Goal: Task Accomplishment & Management: Use online tool/utility

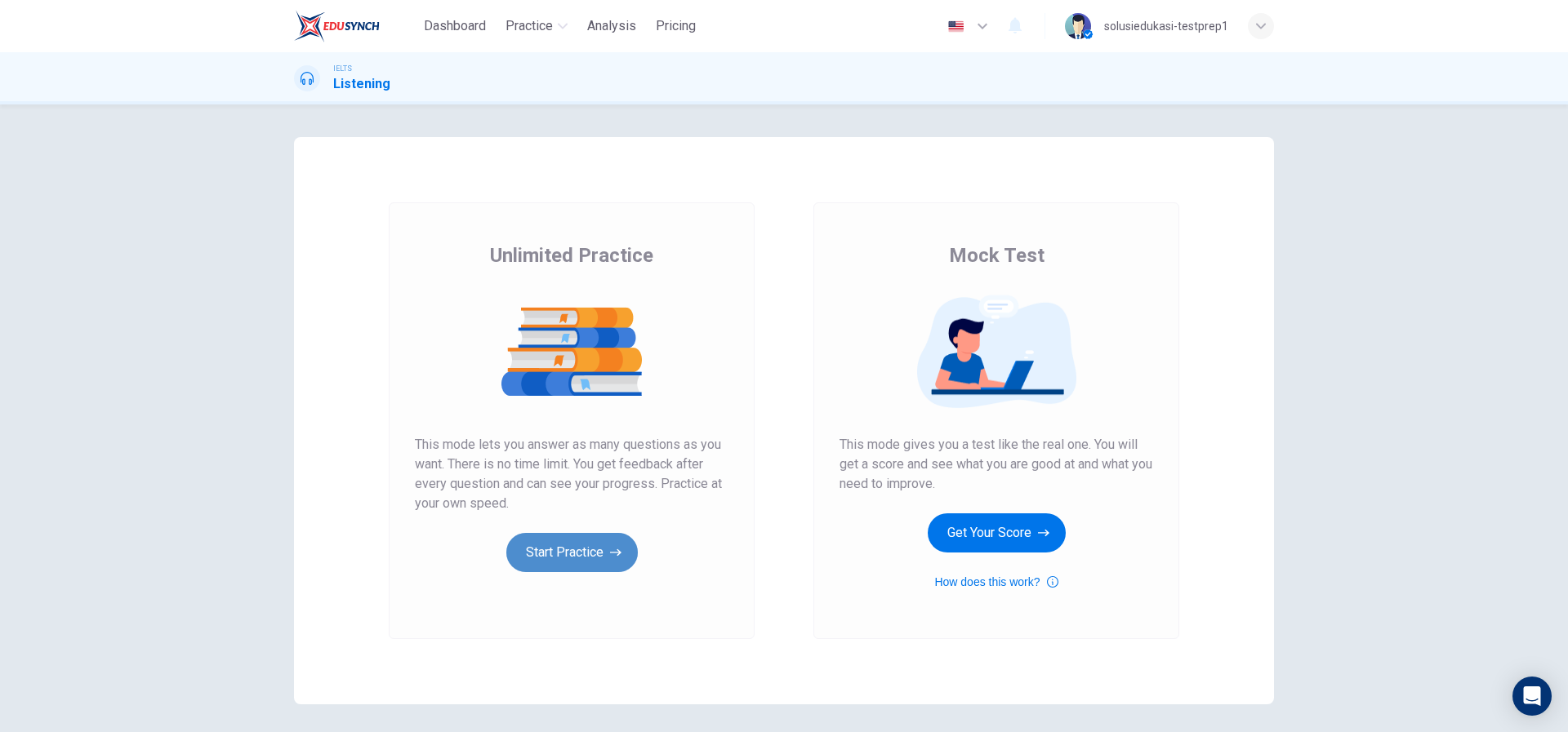
click at [558, 554] on button "Start Practice" at bounding box center [571, 552] width 131 height 40
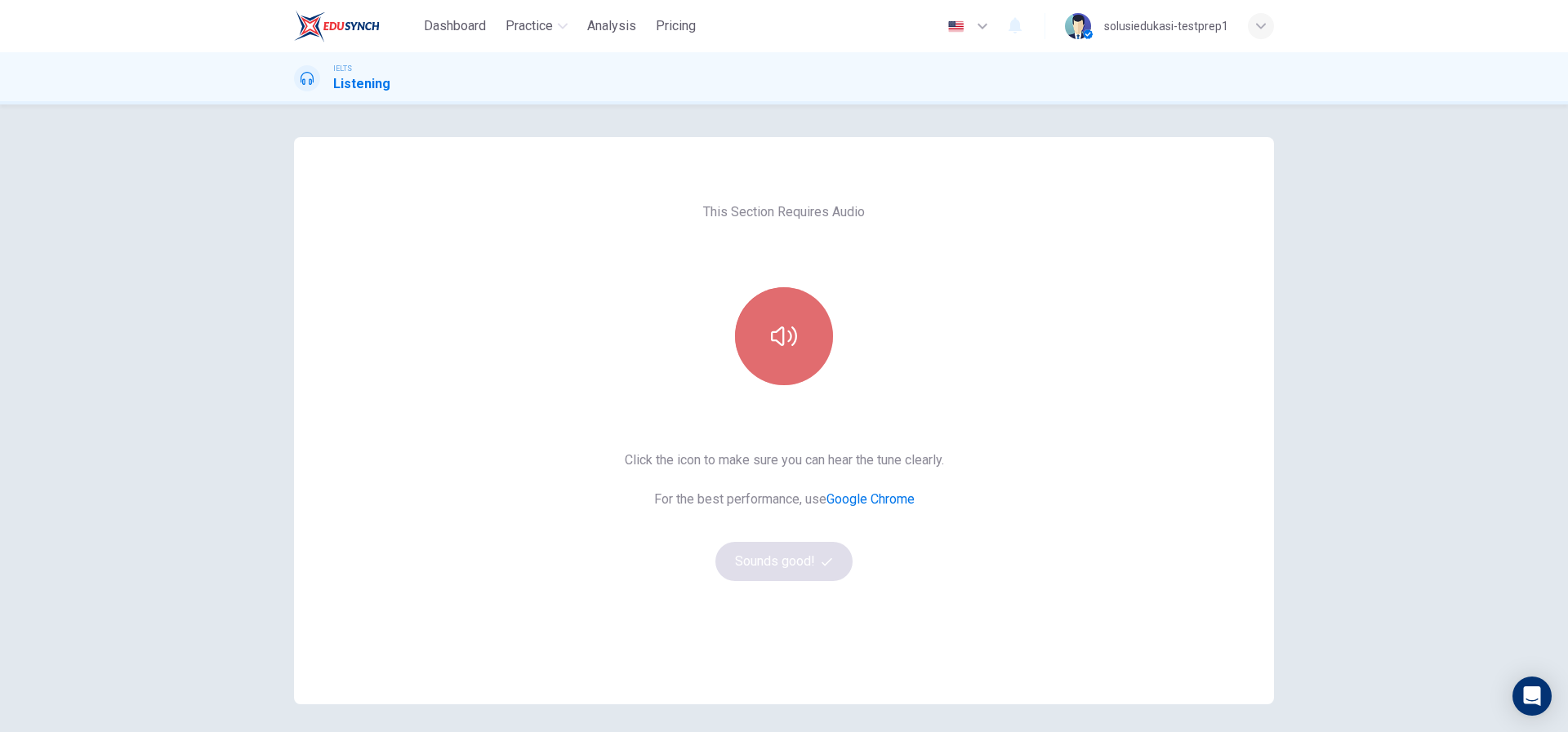
click at [775, 359] on button "button" at bounding box center [784, 336] width 98 height 98
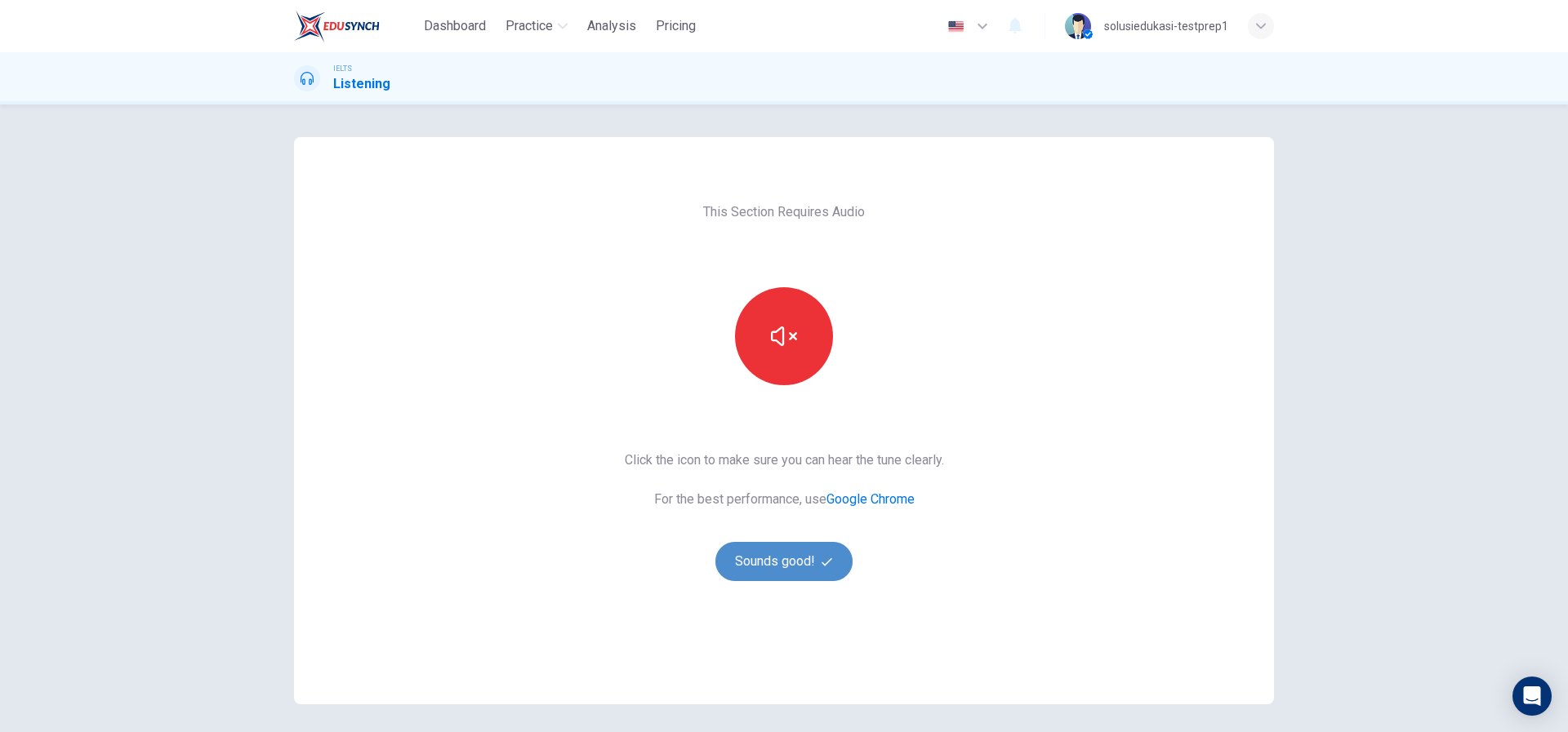
click at [787, 567] on button "Sounds good!" at bounding box center [784, 561] width 137 height 40
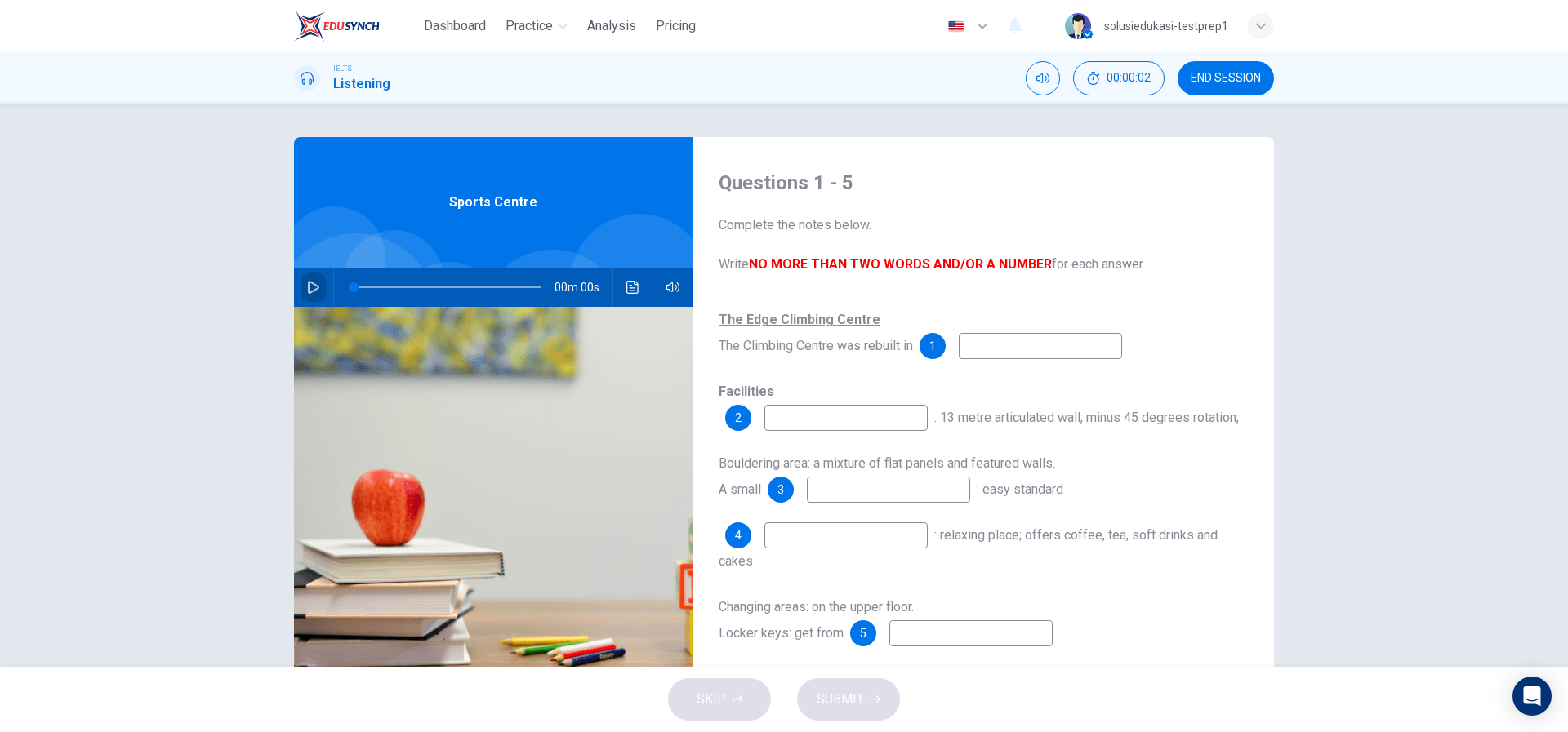
click at [300, 285] on button "button" at bounding box center [313, 287] width 26 height 40
click at [620, 284] on button "Click to see the audio transcription" at bounding box center [633, 287] width 26 height 40
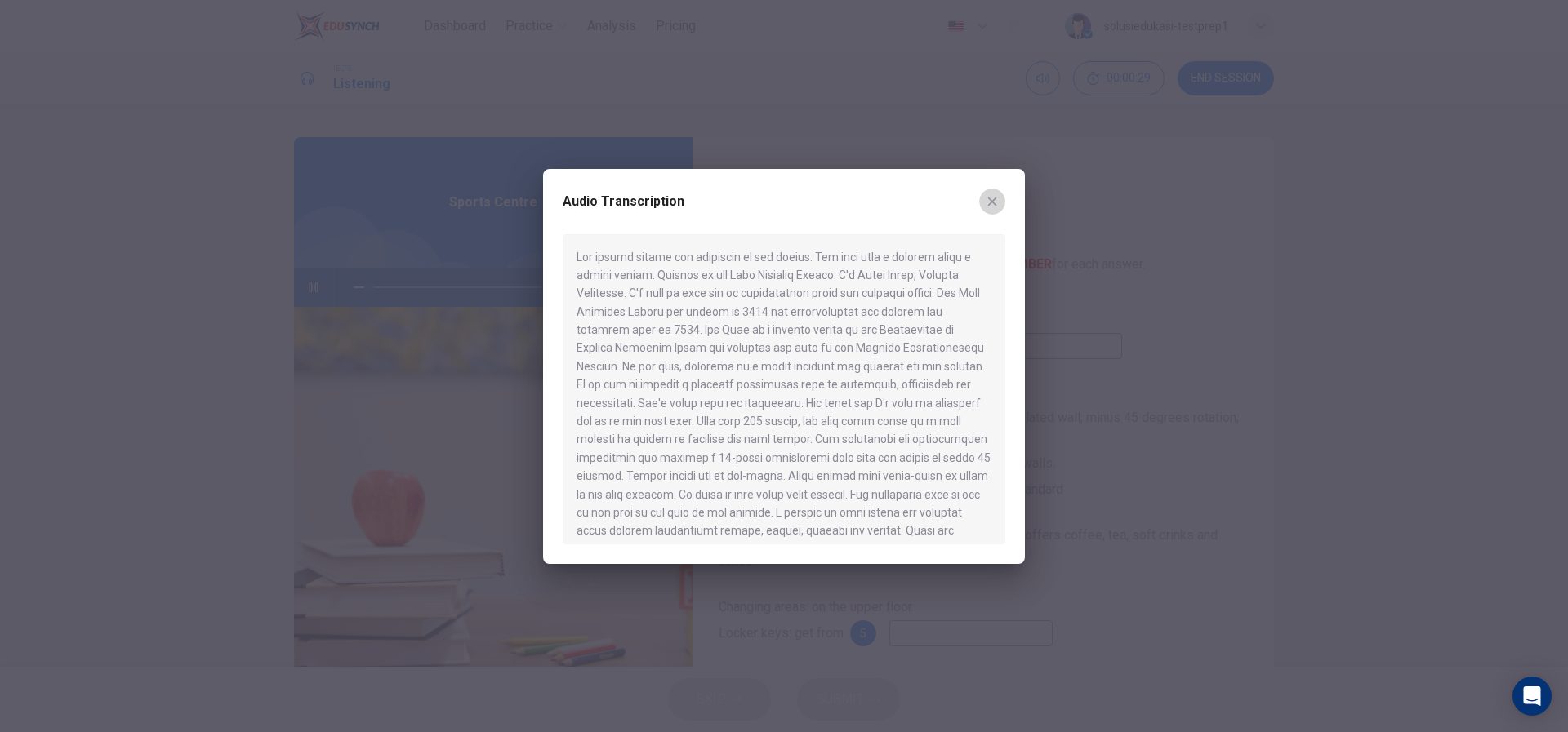
click at [995, 199] on icon "button" at bounding box center [992, 201] width 9 height 9
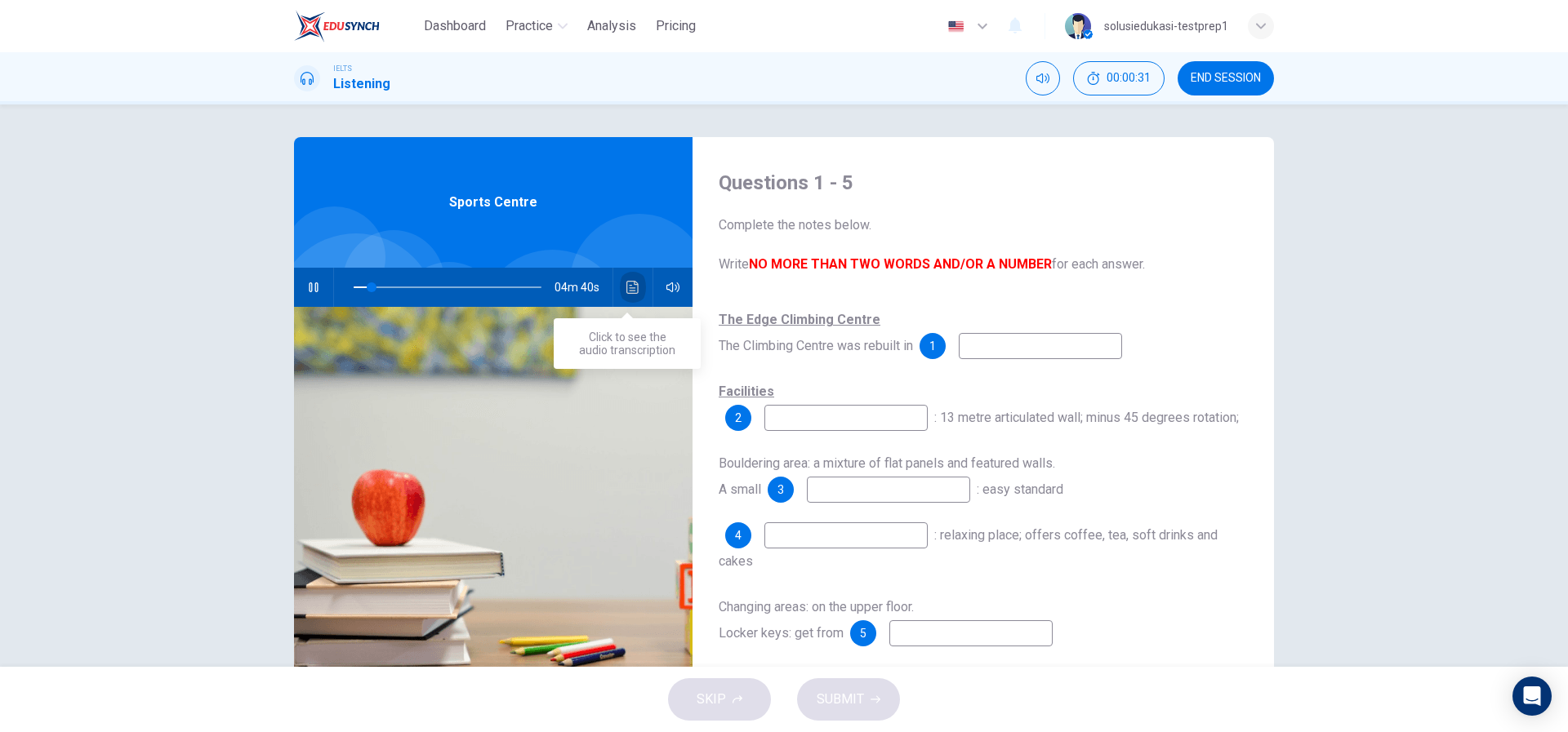
click at [627, 281] on icon "Click to see the audio transcription" at bounding box center [633, 287] width 13 height 13
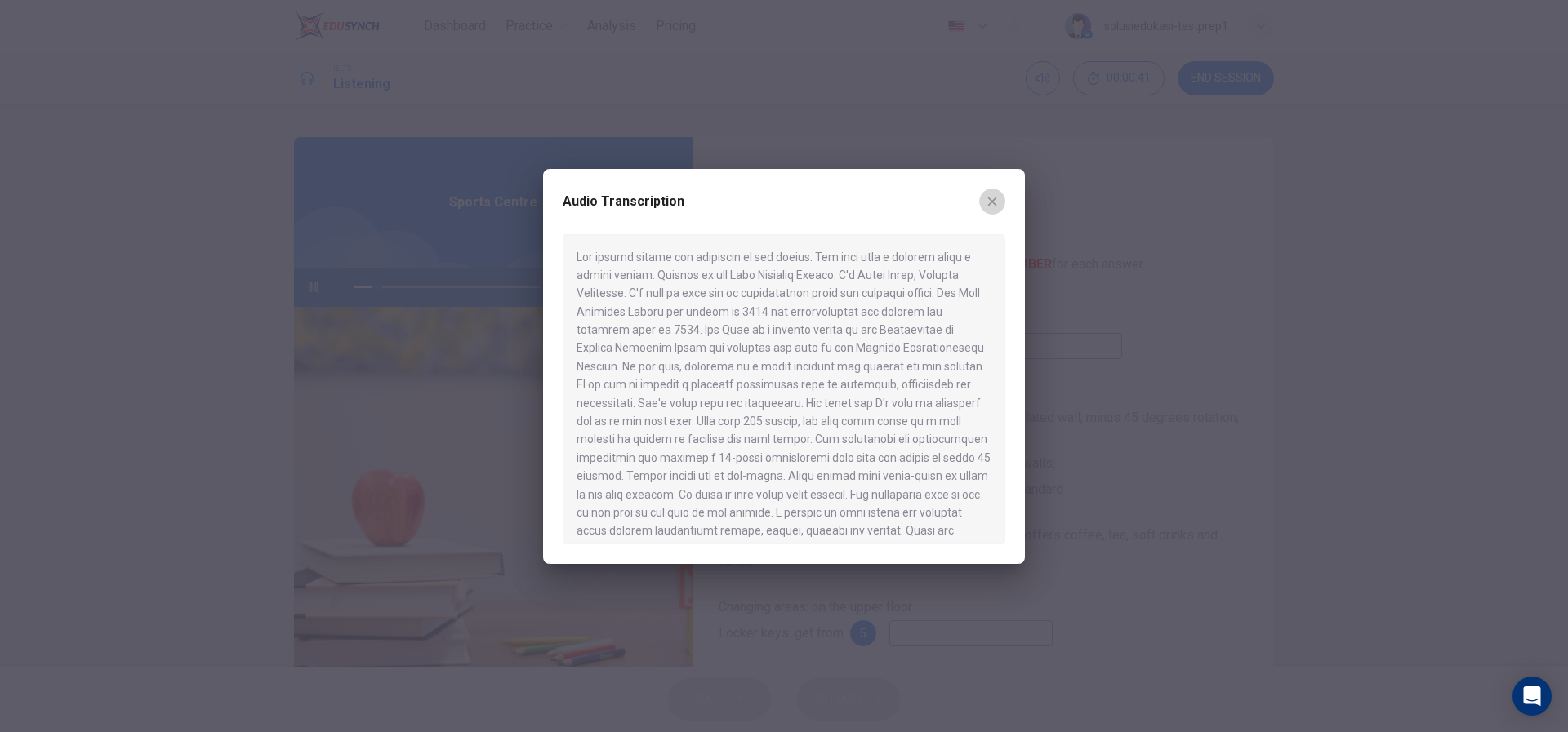
click at [990, 200] on icon "button" at bounding box center [992, 201] width 9 height 9
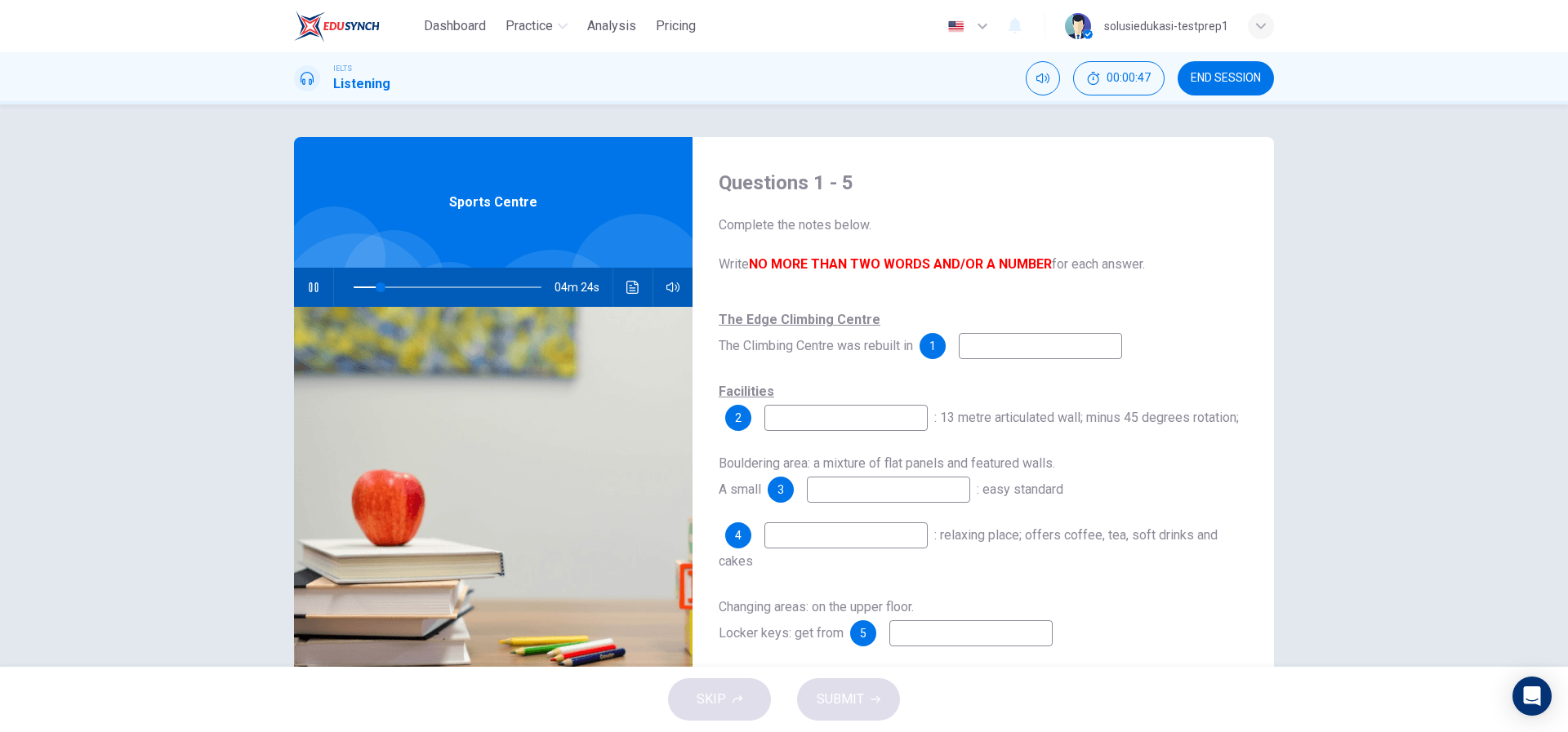
click at [991, 354] on input at bounding box center [1041, 346] width 164 height 26
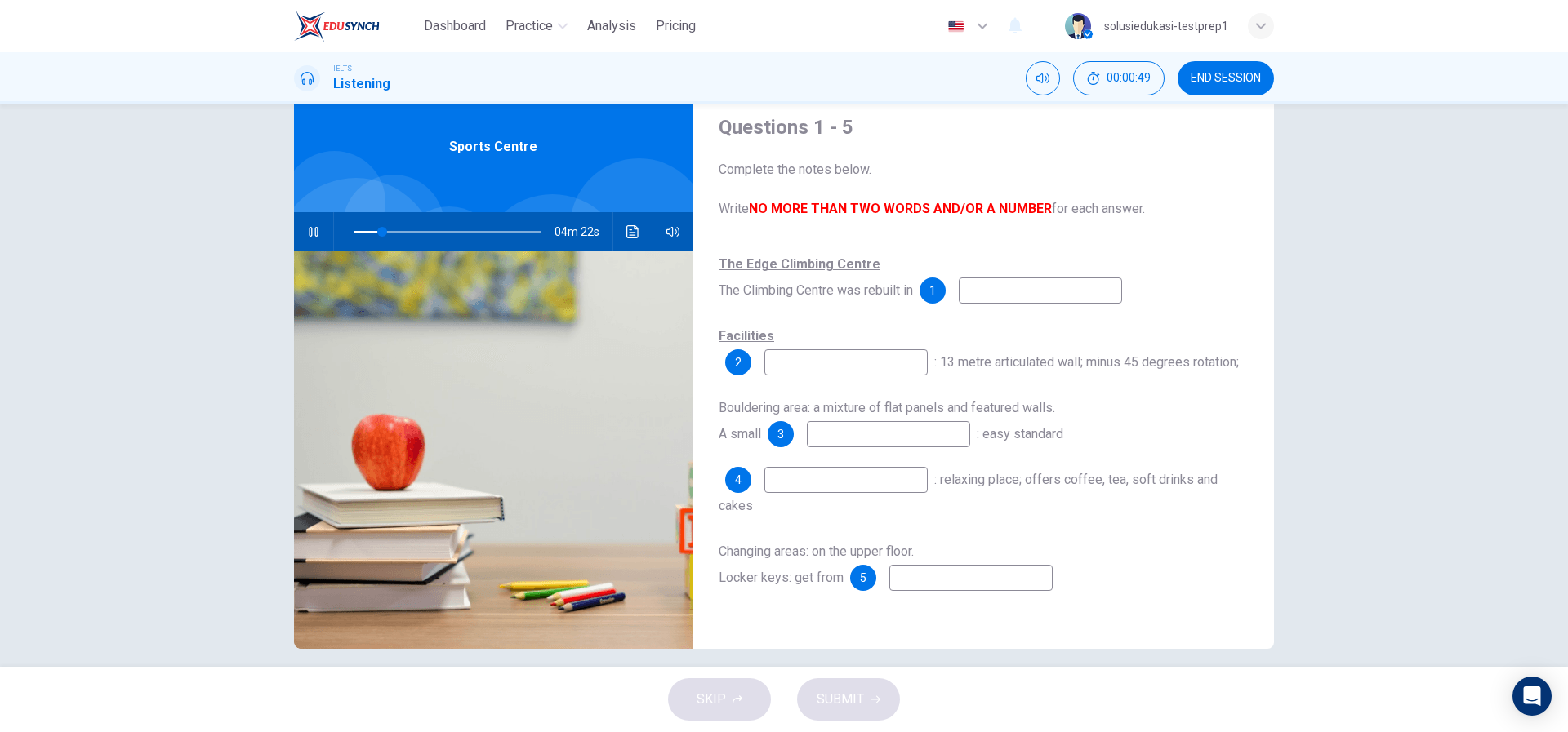
scroll to position [70, 0]
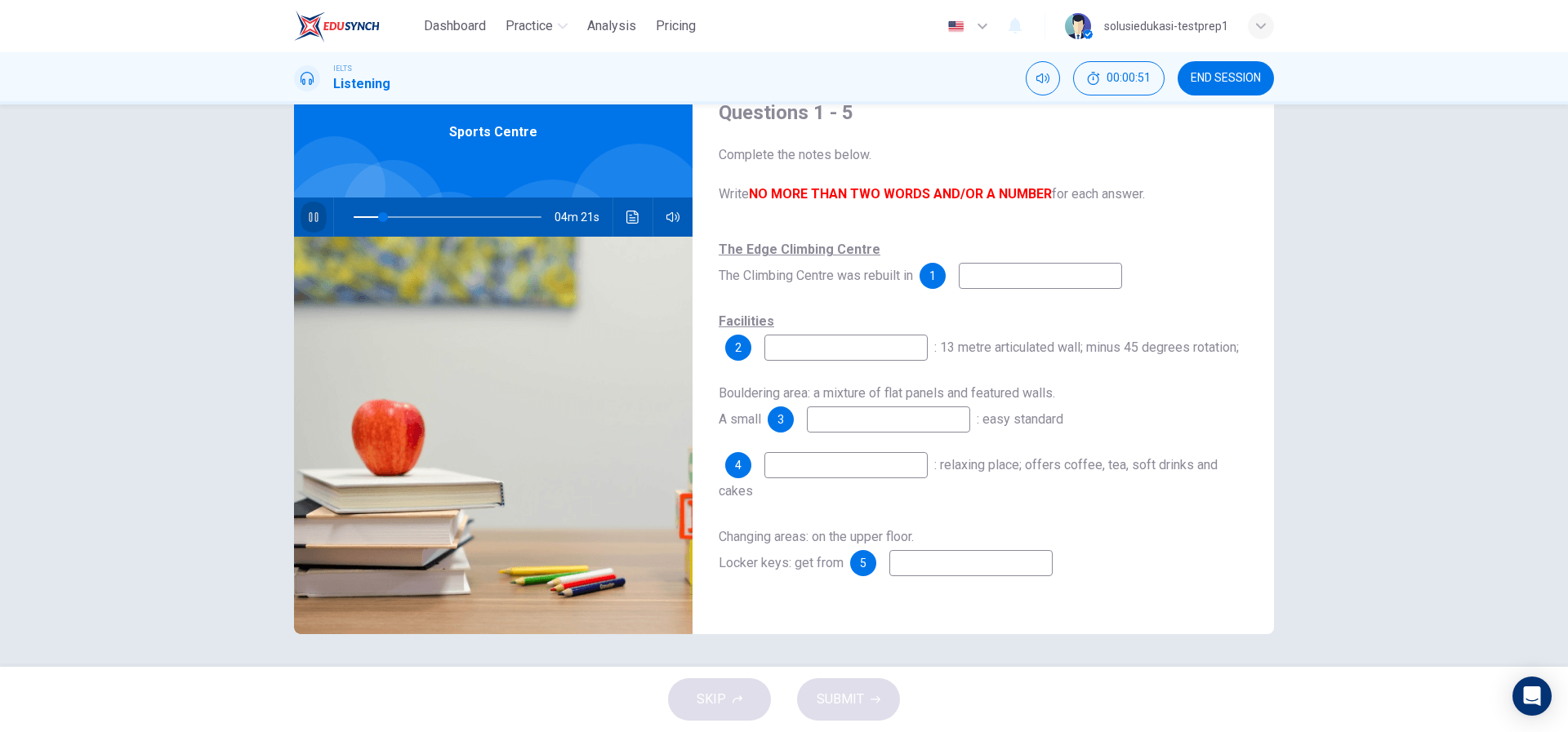
click at [308, 213] on icon "button" at bounding box center [313, 216] width 9 height 10
type input "16"
click at [990, 278] on input at bounding box center [1041, 276] width 164 height 26
type input "Centre"
click at [859, 357] on input at bounding box center [846, 348] width 164 height 26
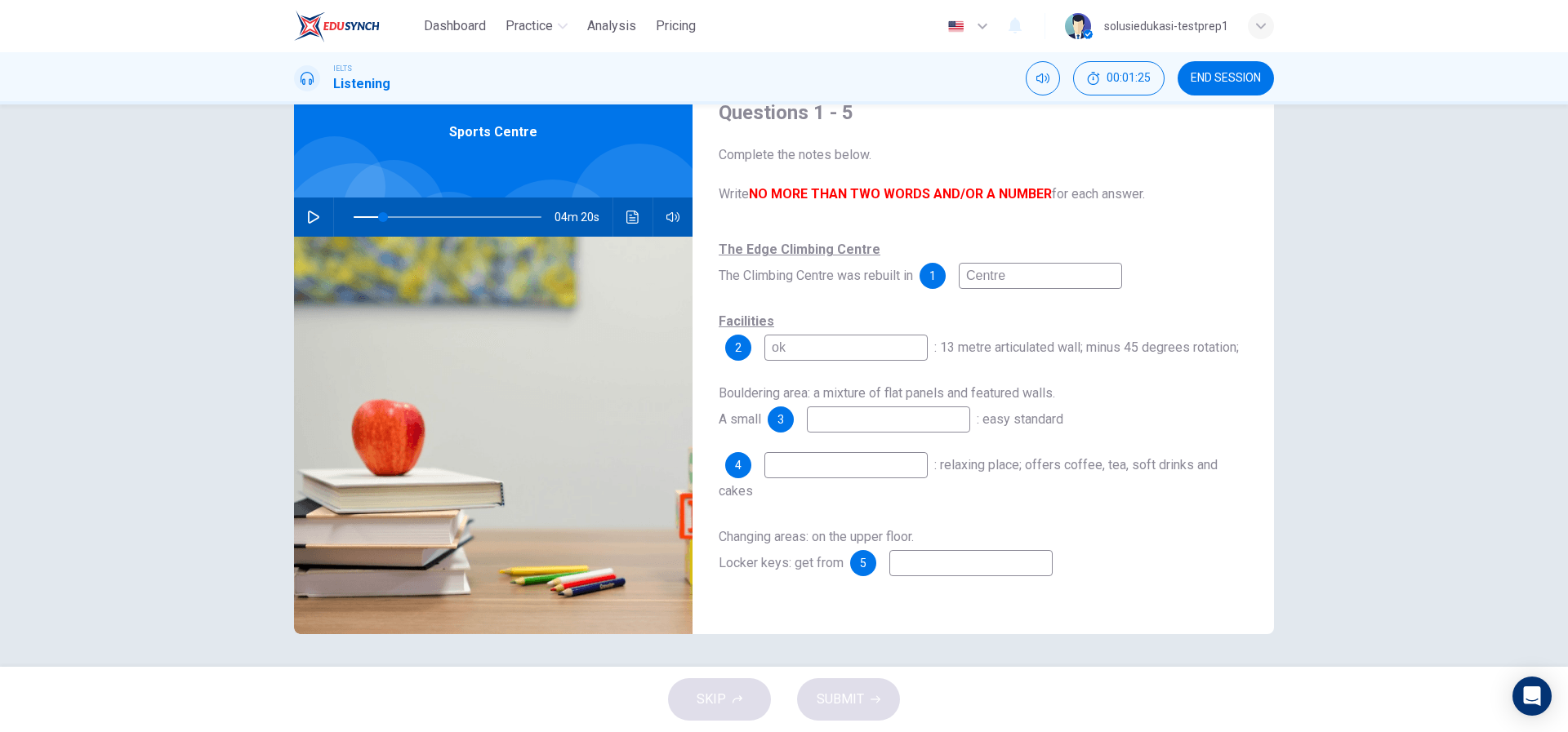
type input "ok"
click at [866, 415] on input at bounding box center [889, 419] width 164 height 26
type input "yes"
click at [851, 468] on input at bounding box center [846, 464] width 164 height 26
type input "bo"
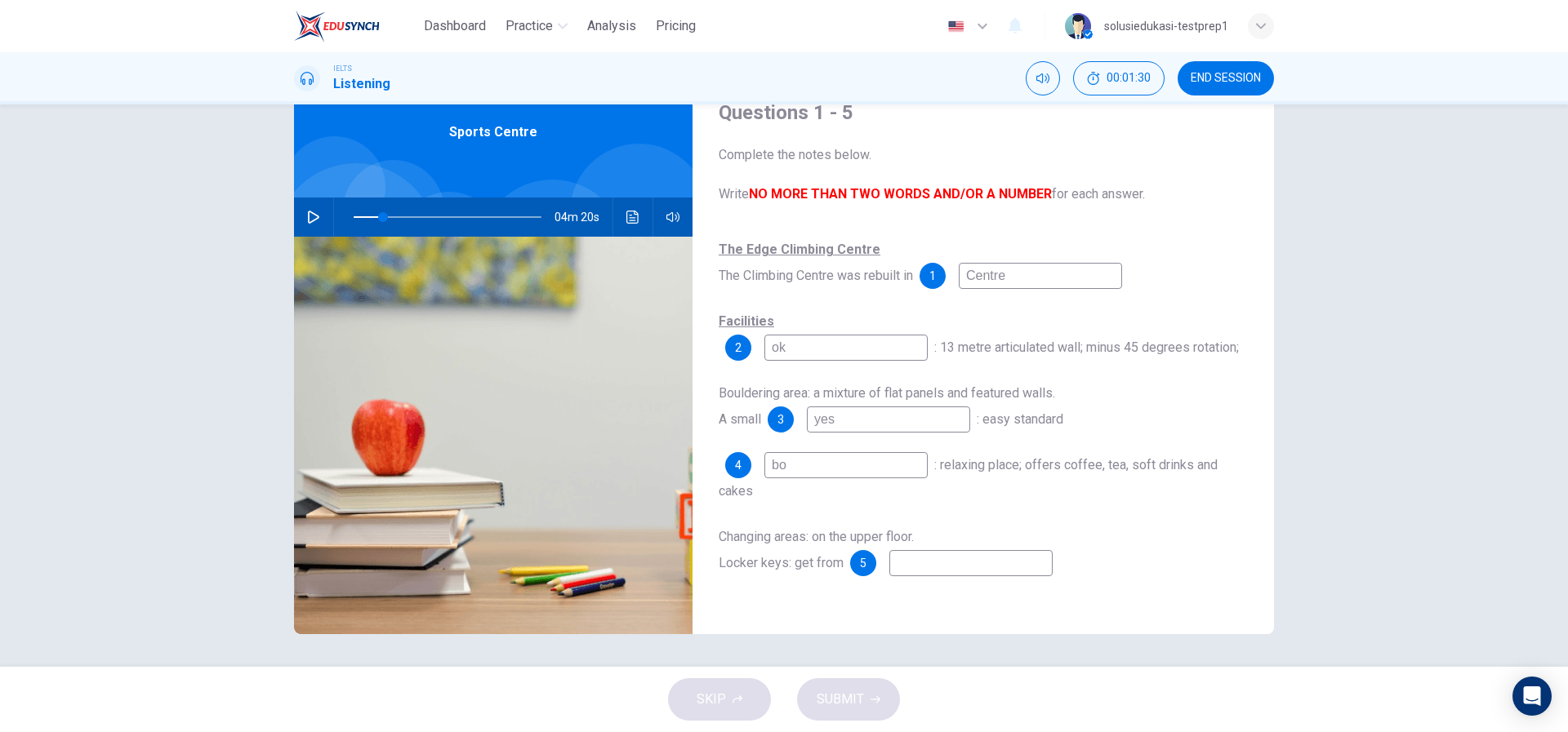
type input "d"
type input "16"
type input "df"
type input "16"
click at [950, 574] on input "df" at bounding box center [970, 562] width 164 height 26
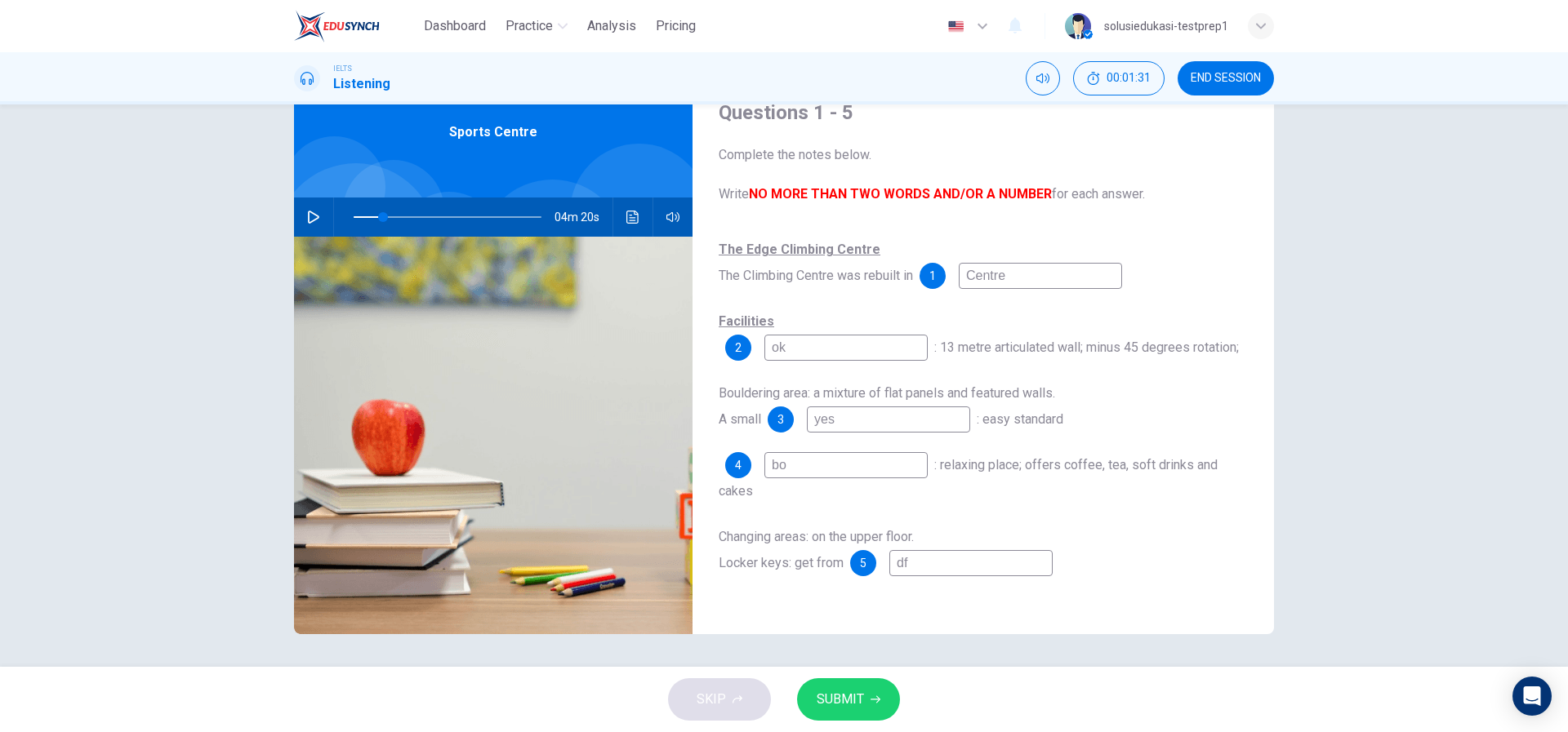
type input "df"
click at [865, 694] on button "SUBMIT" at bounding box center [848, 699] width 102 height 42
type input "16"
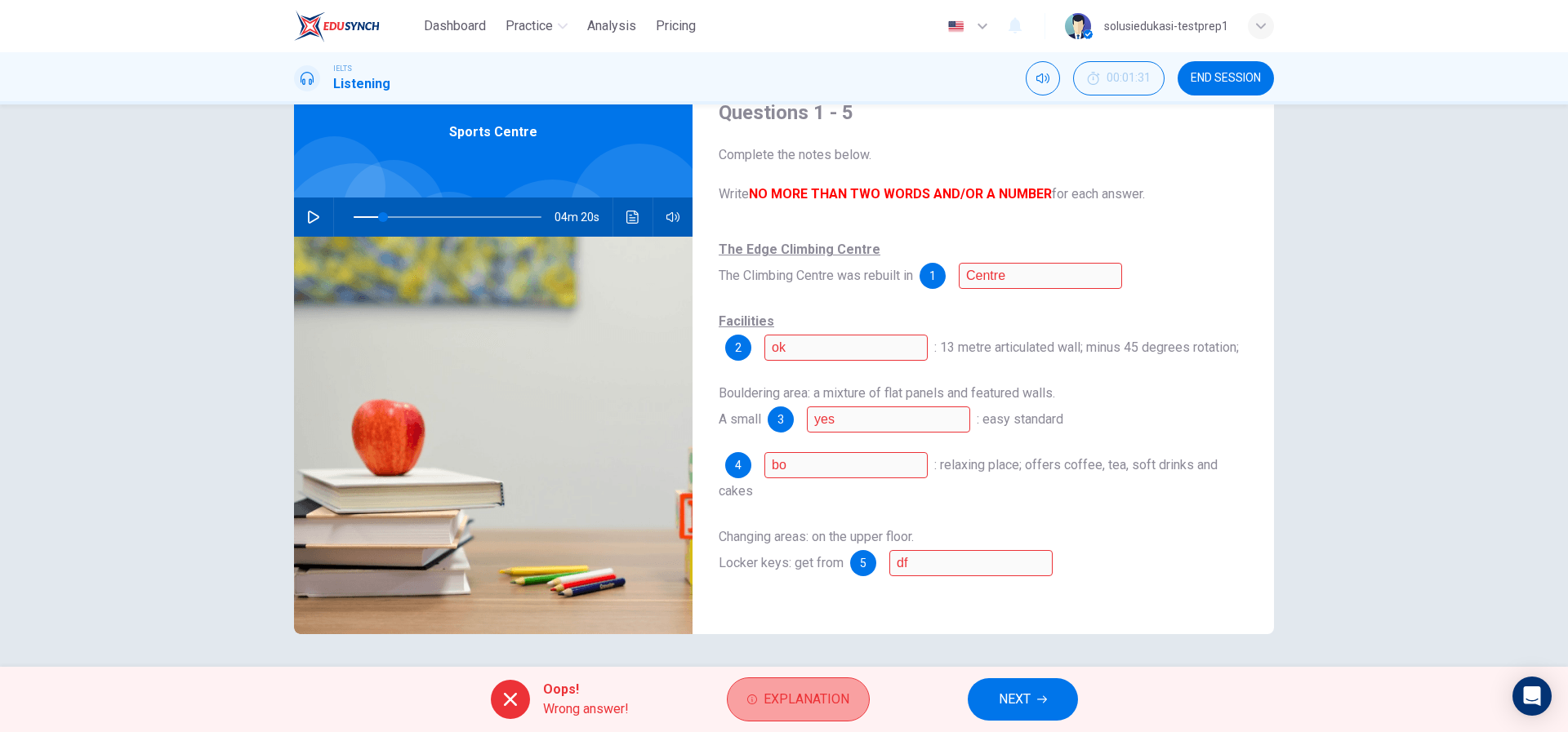
click at [779, 699] on span "Explanation" at bounding box center [806, 699] width 85 height 22
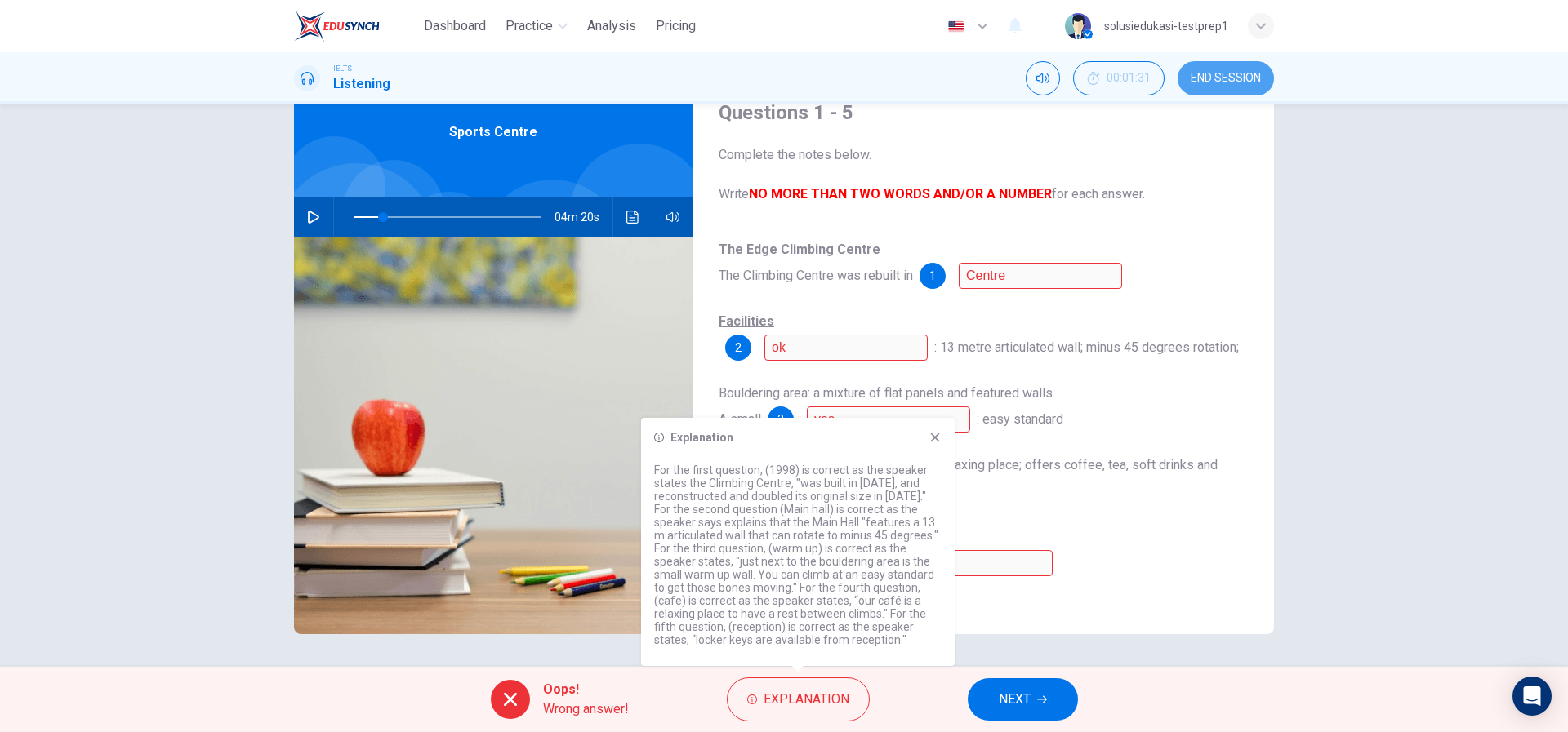
click at [1227, 83] on span "END SESSION" at bounding box center [1226, 78] width 70 height 13
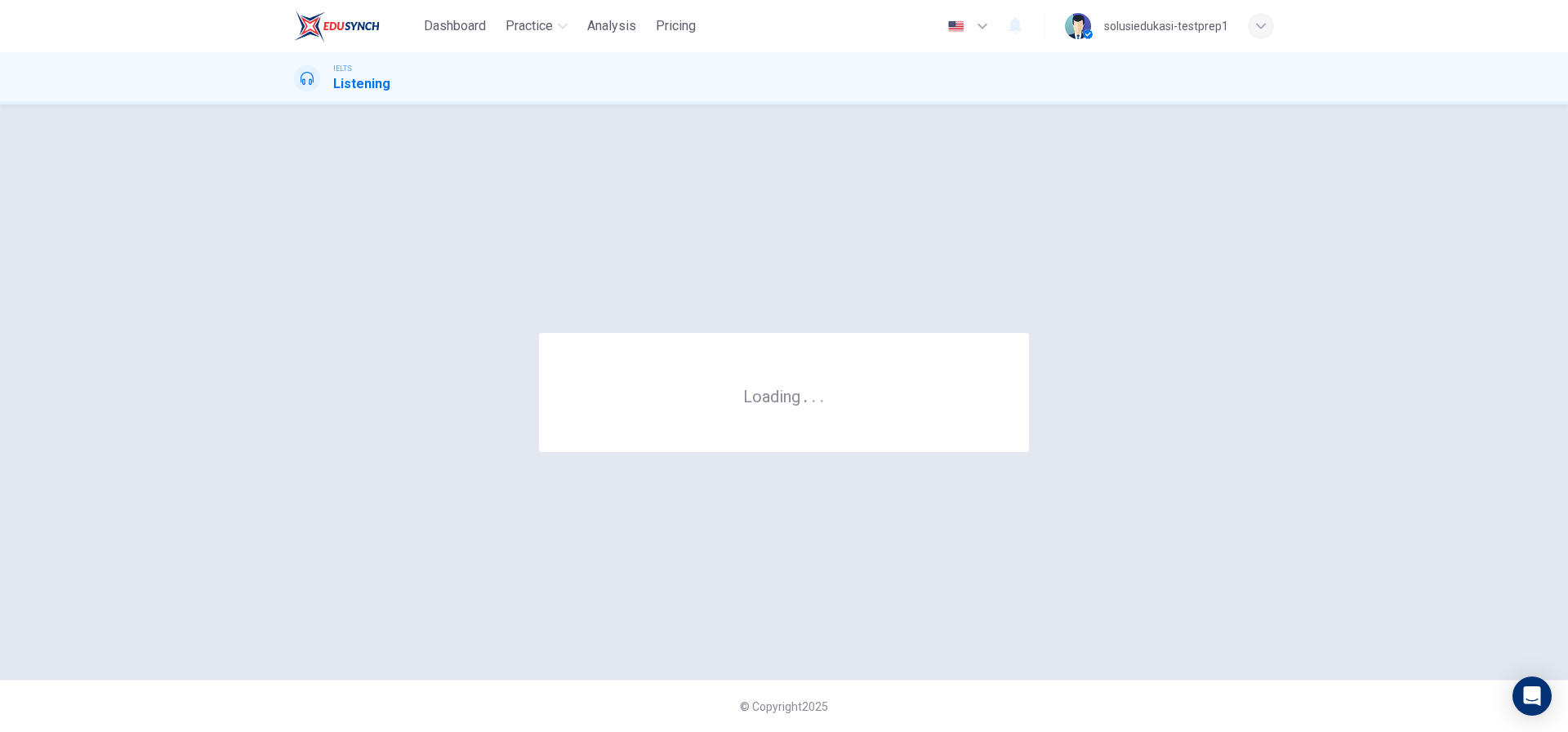
scroll to position [0, 0]
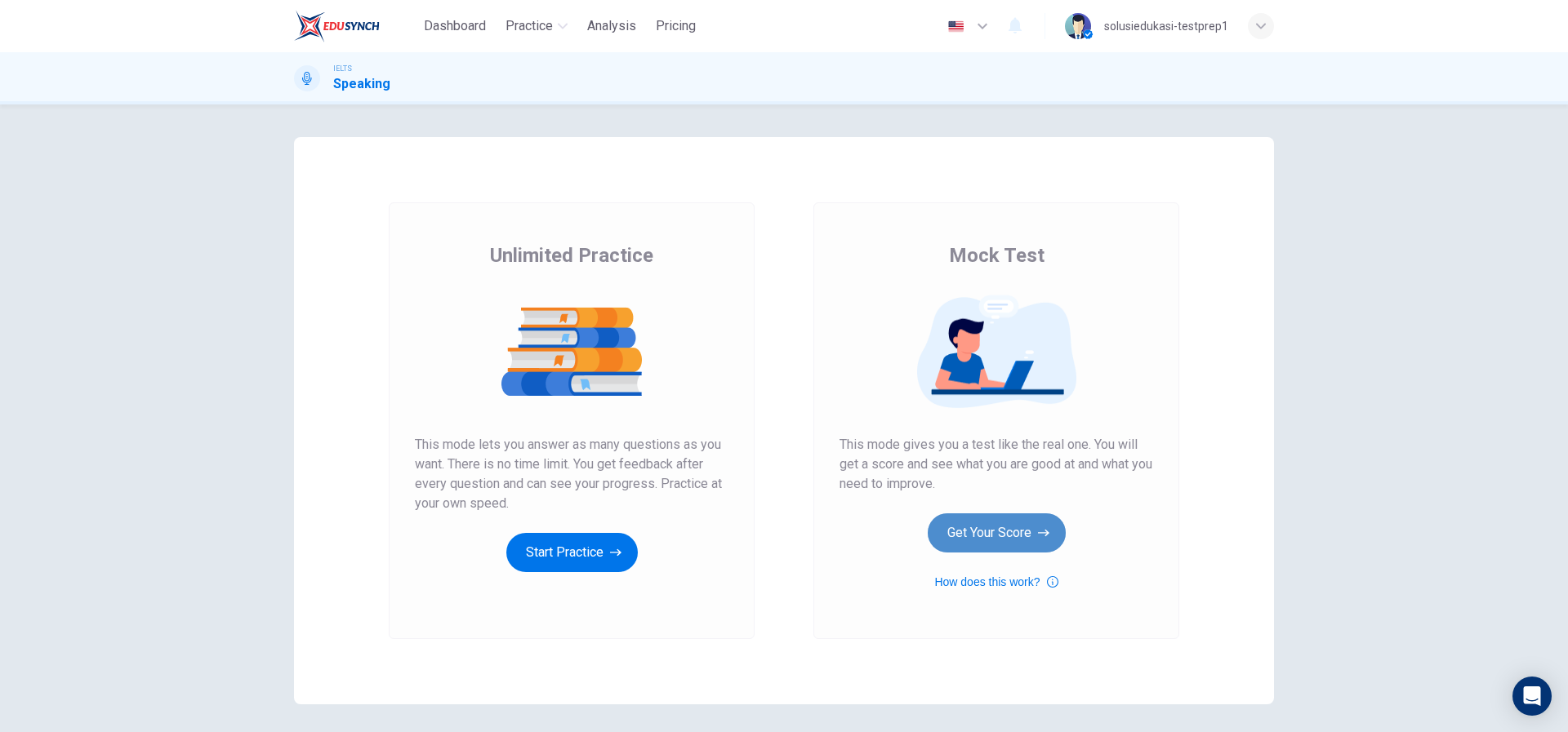
click at [952, 523] on button "Get Your Score" at bounding box center [997, 534] width 138 height 40
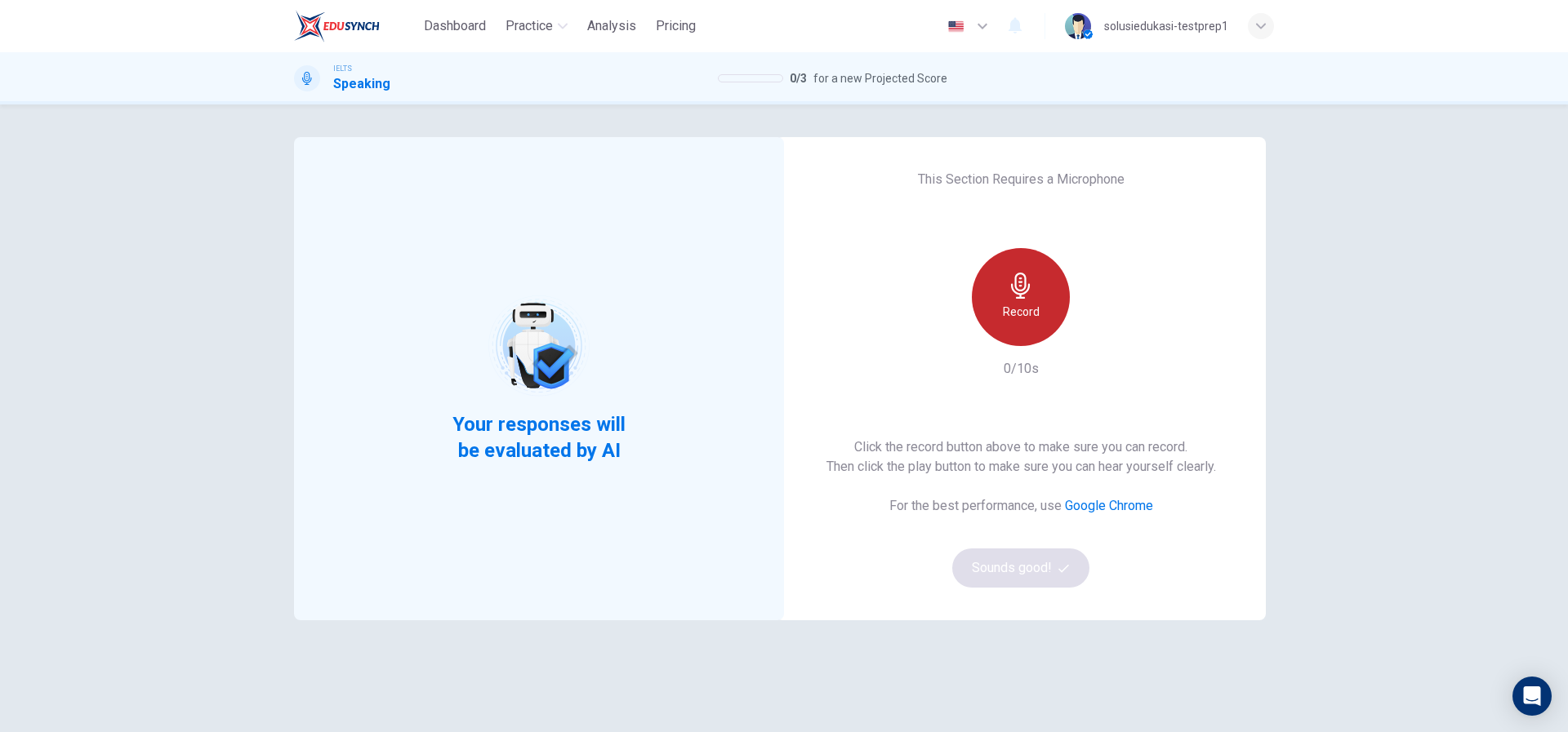
click at [1011, 322] on div "Record" at bounding box center [1020, 296] width 98 height 98
click at [1011, 322] on div "Stop" at bounding box center [1020, 296] width 98 height 98
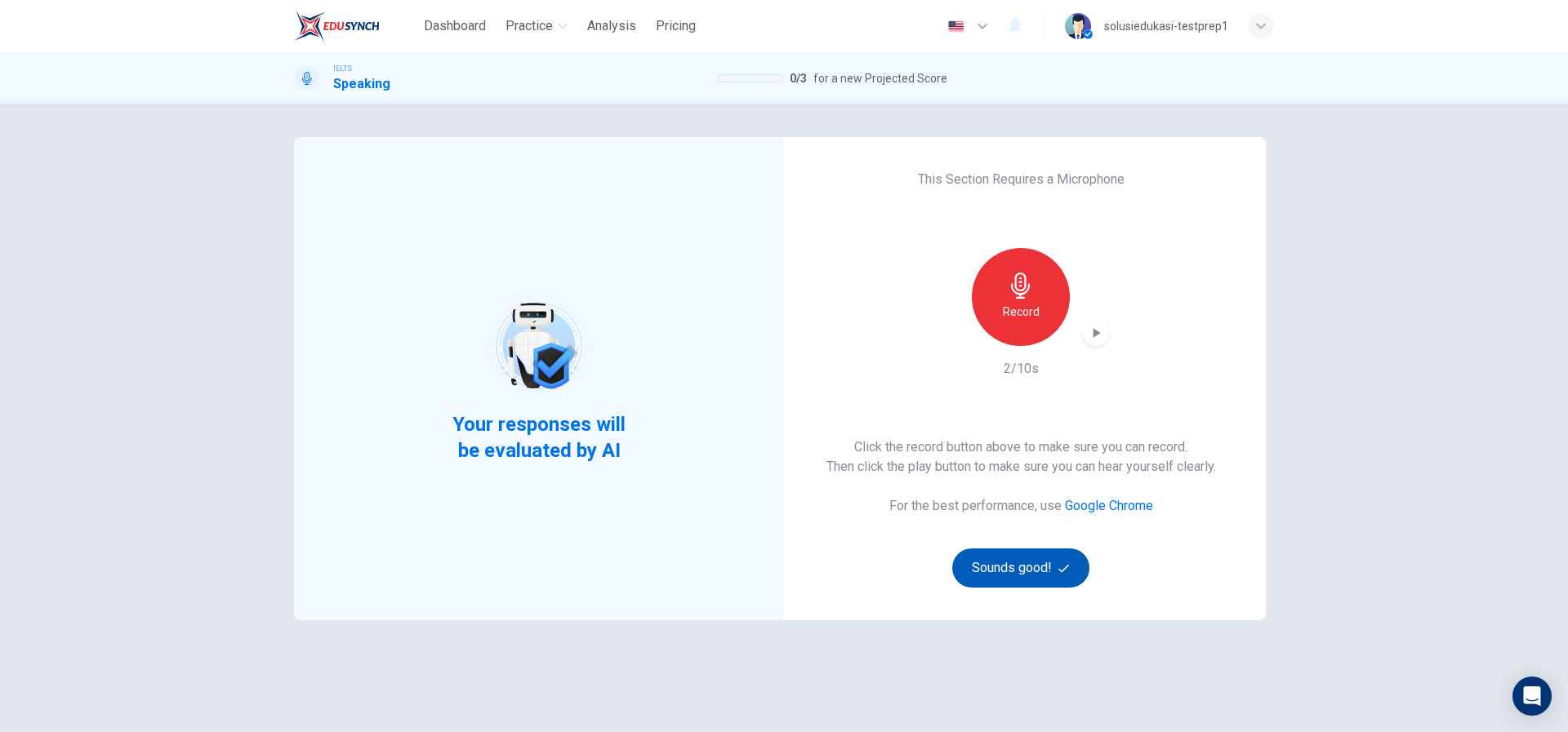
click at [1032, 572] on button "Sounds good!" at bounding box center [1020, 569] width 137 height 40
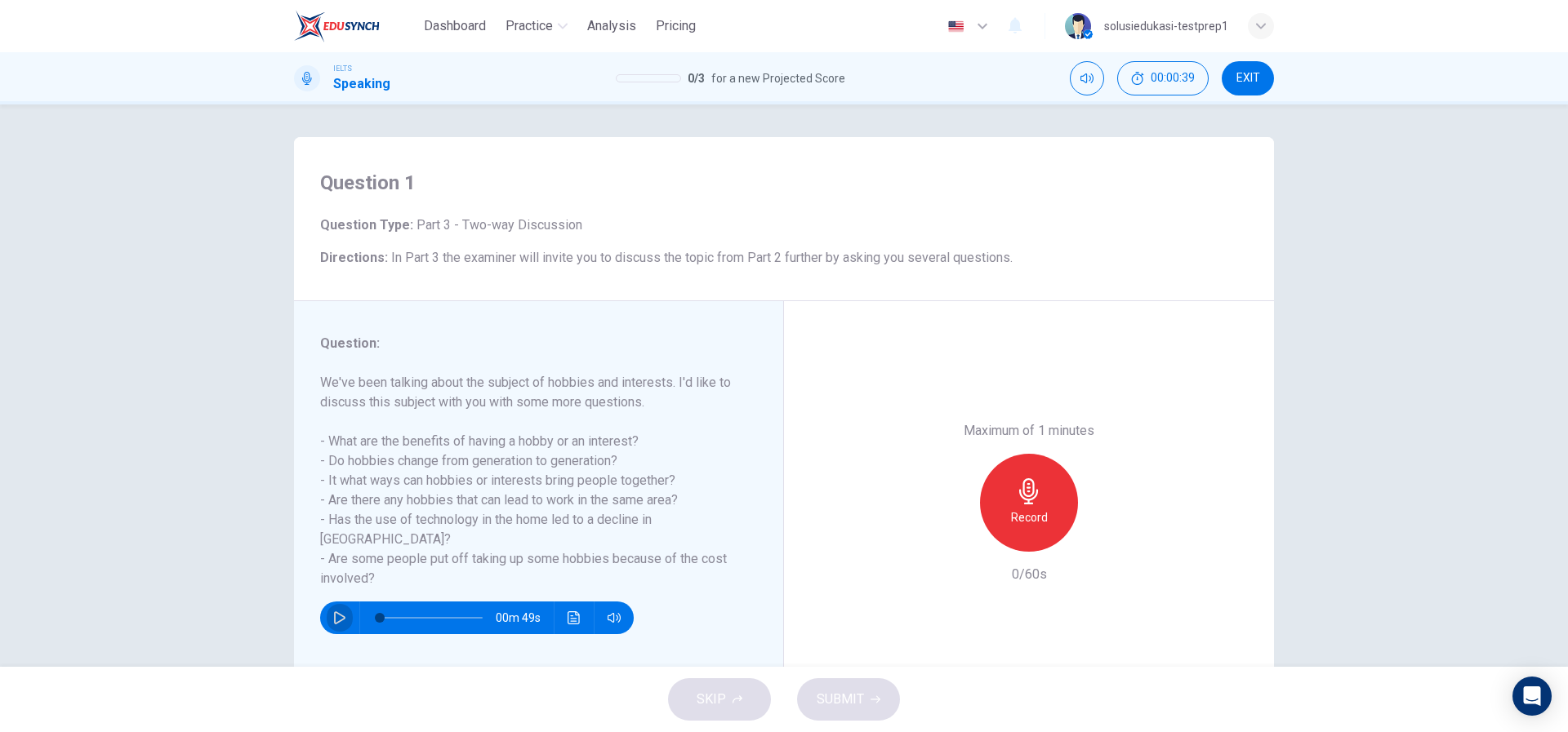
click at [334, 612] on icon "button" at bounding box center [340, 618] width 12 height 13
type input "0"
click at [1035, 488] on icon "button" at bounding box center [1028, 490] width 26 height 26
click at [1095, 535] on icon "button" at bounding box center [1103, 539] width 16 height 16
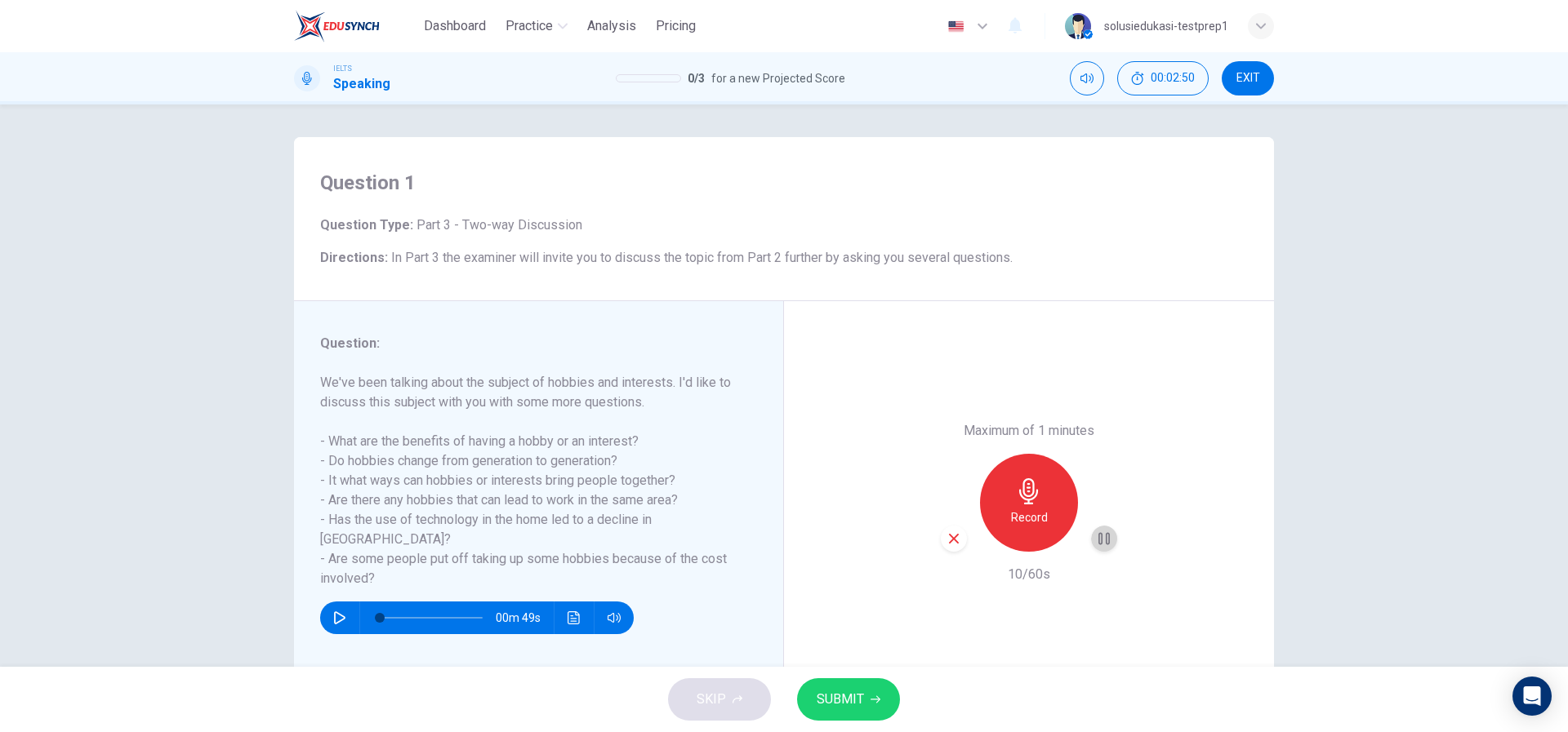
click at [1095, 535] on icon "button" at bounding box center [1103, 539] width 16 height 16
click at [854, 694] on span "SUBMIT" at bounding box center [840, 699] width 48 height 22
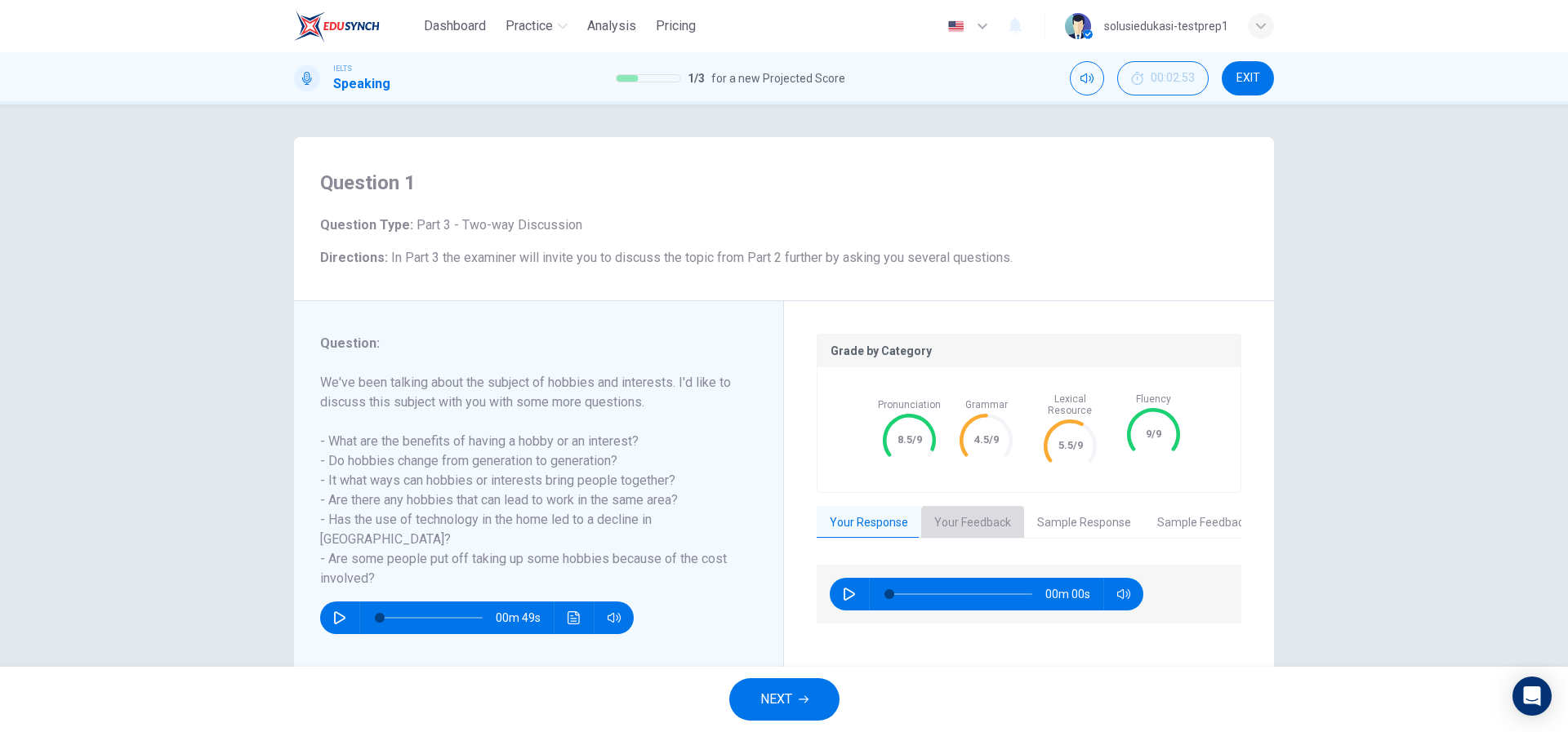
click at [965, 506] on button "Your Feedback" at bounding box center [972, 523] width 102 height 34
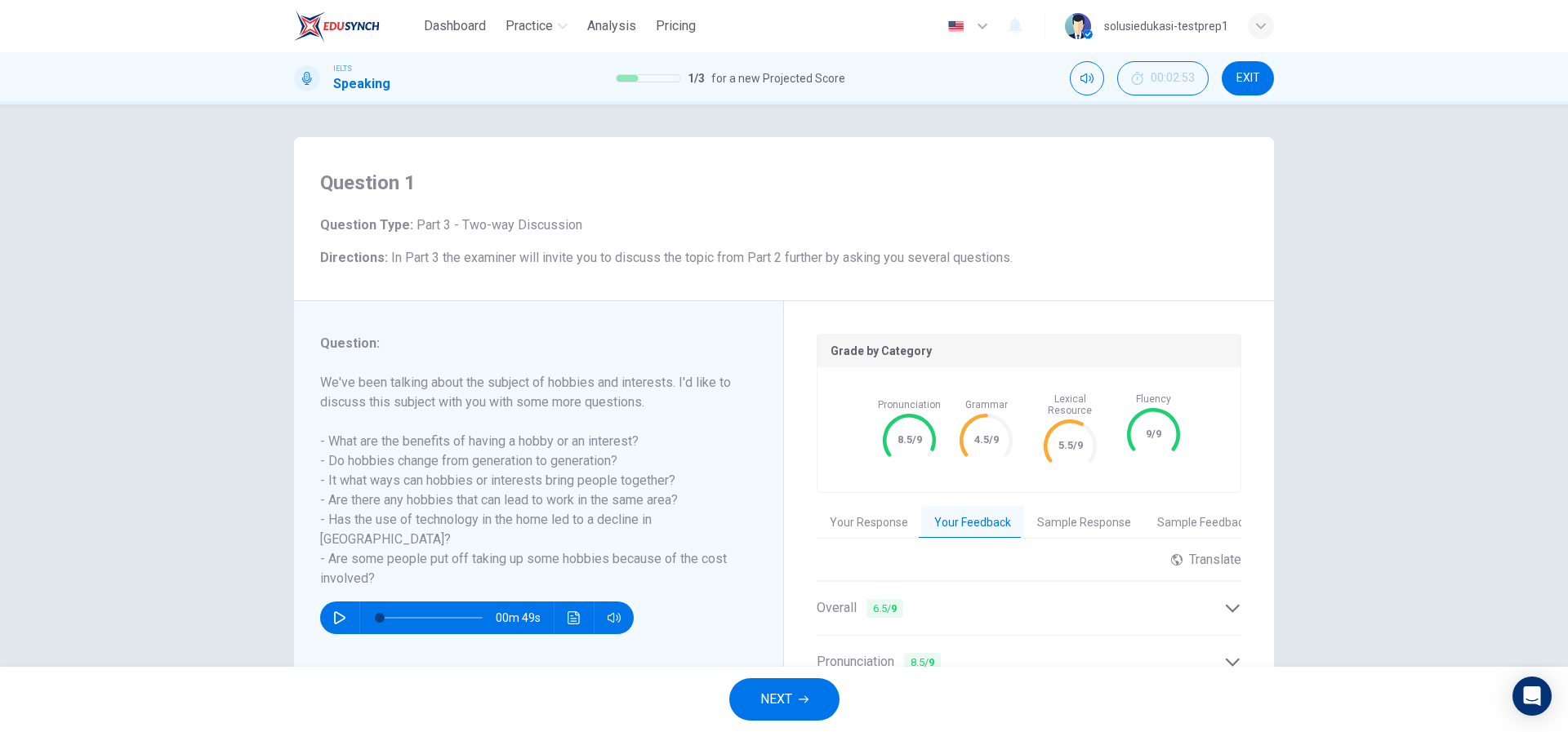
scroll to position [240, 0]
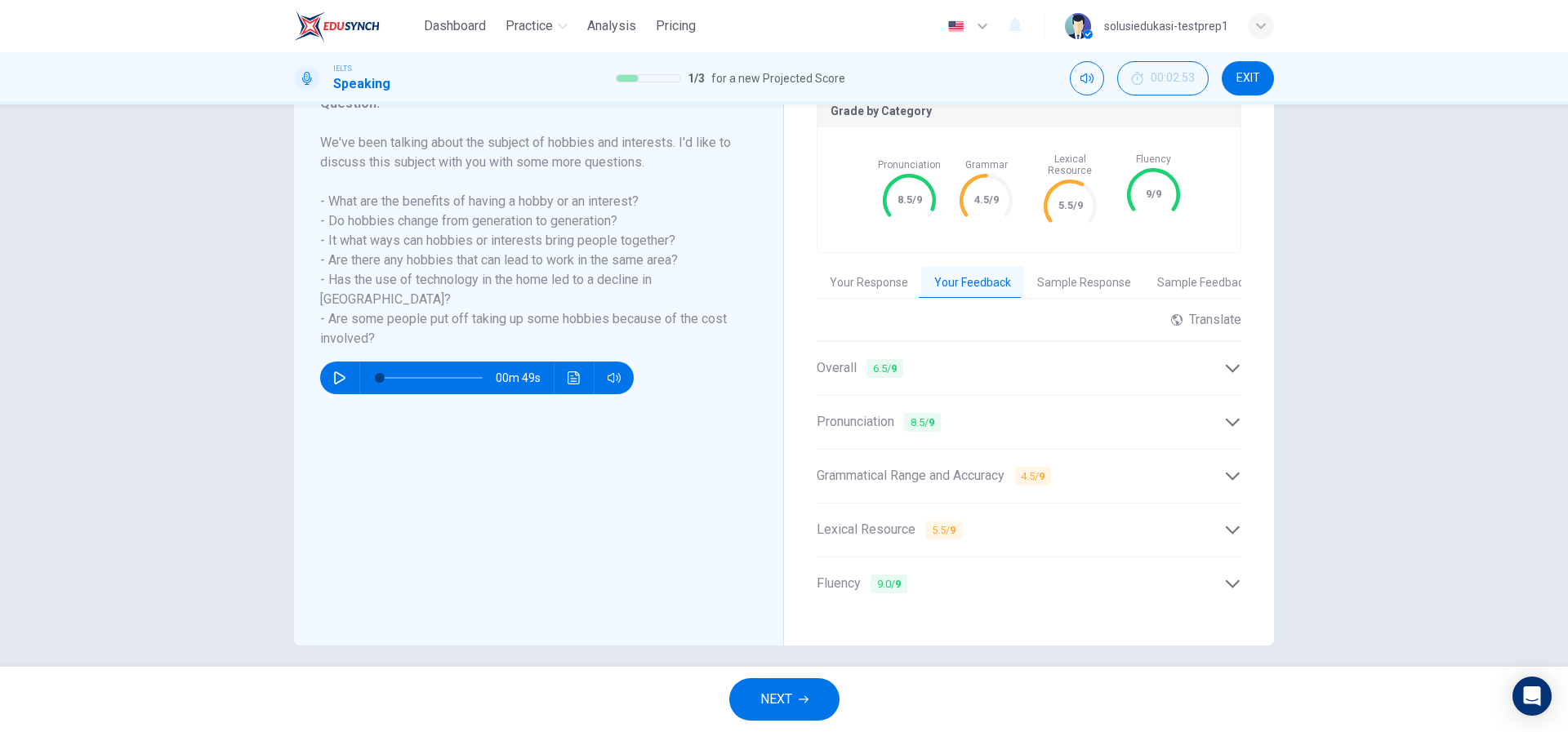
click at [1064, 358] on div "Overall 6.5 / 9" at bounding box center [1020, 368] width 407 height 21
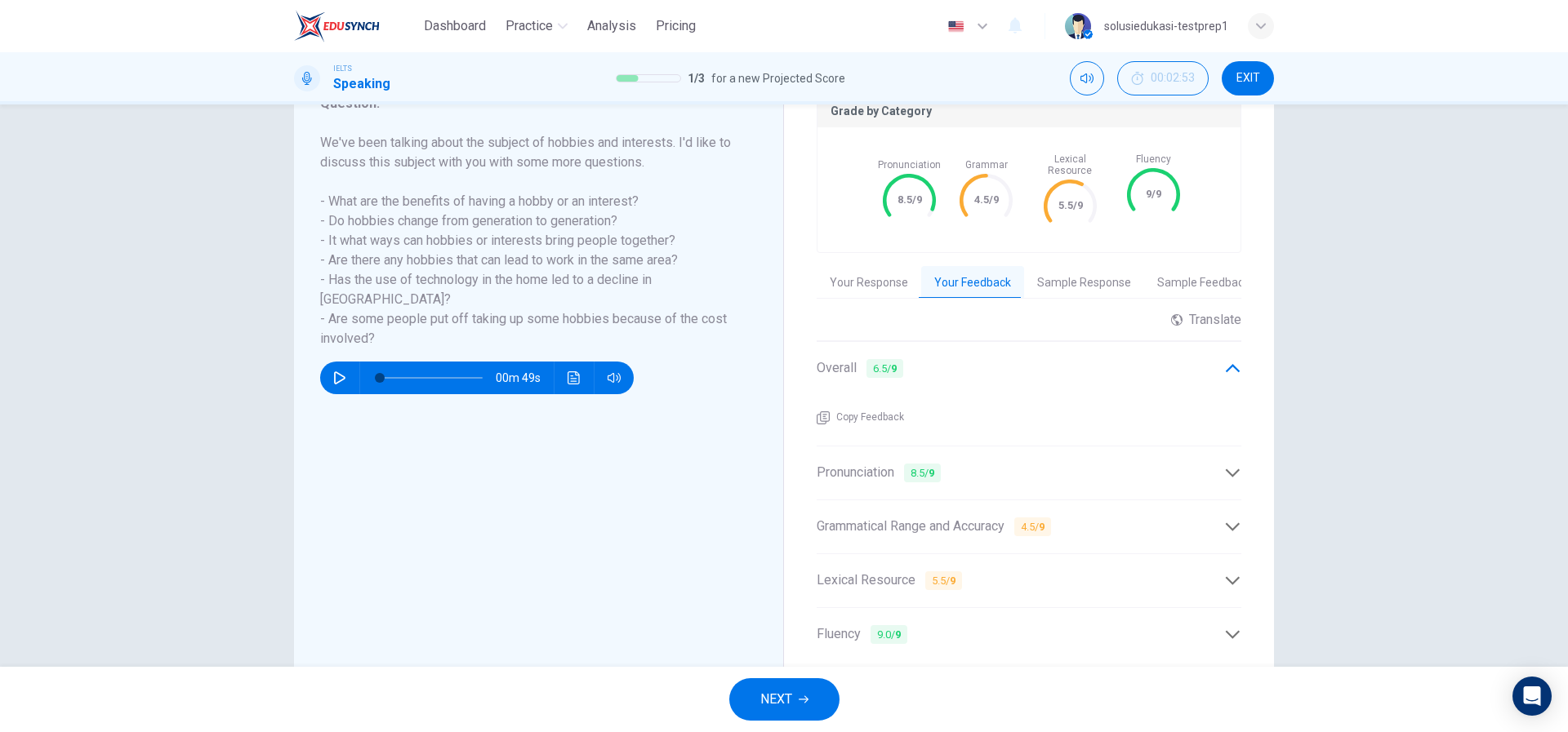
click at [1224, 464] on icon at bounding box center [1232, 472] width 17 height 17
click at [1075, 281] on button "Sample Response" at bounding box center [1084, 283] width 120 height 34
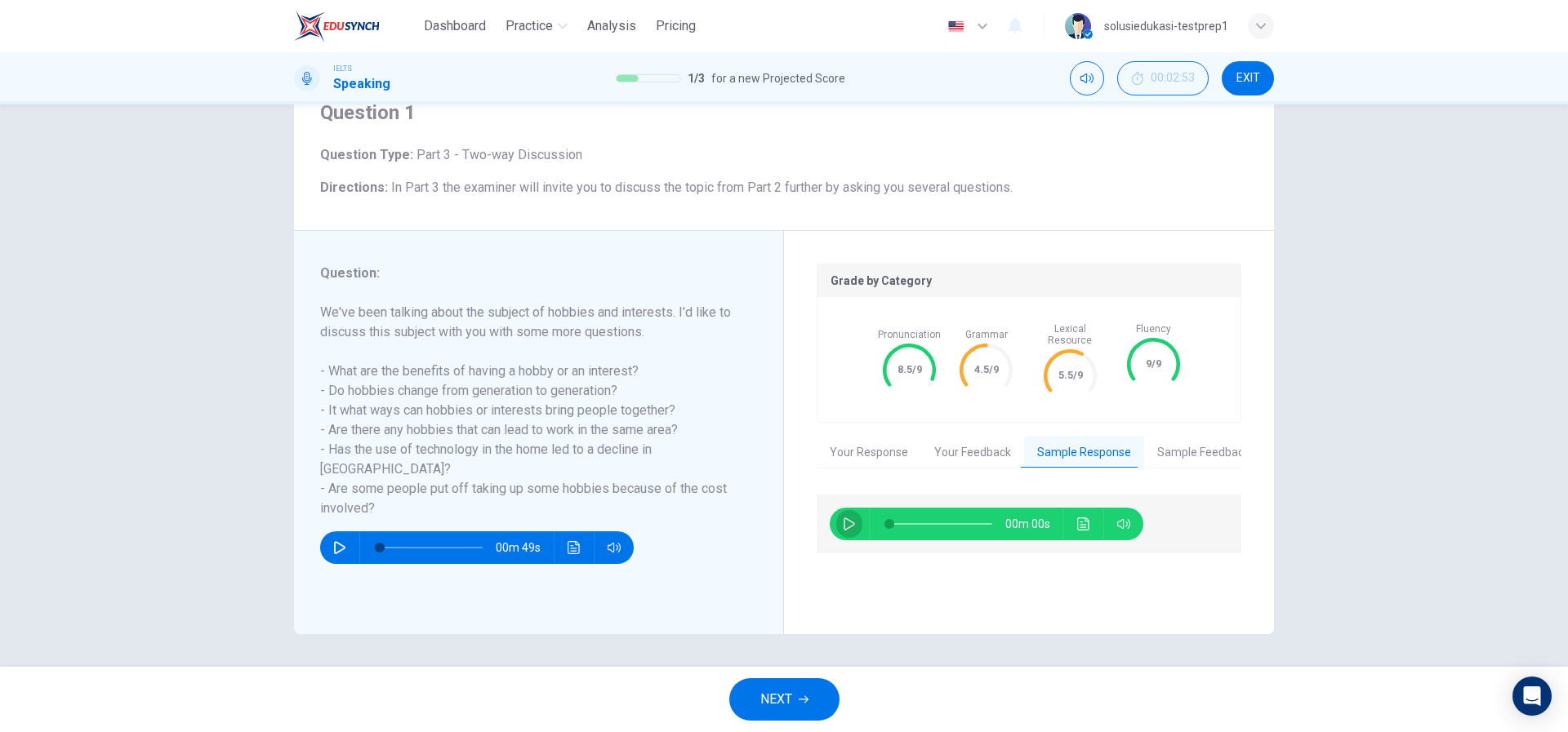
click at [836, 523] on button "button" at bounding box center [848, 524] width 26 height 32
click at [843, 517] on icon "button" at bounding box center [849, 524] width 13 height 13
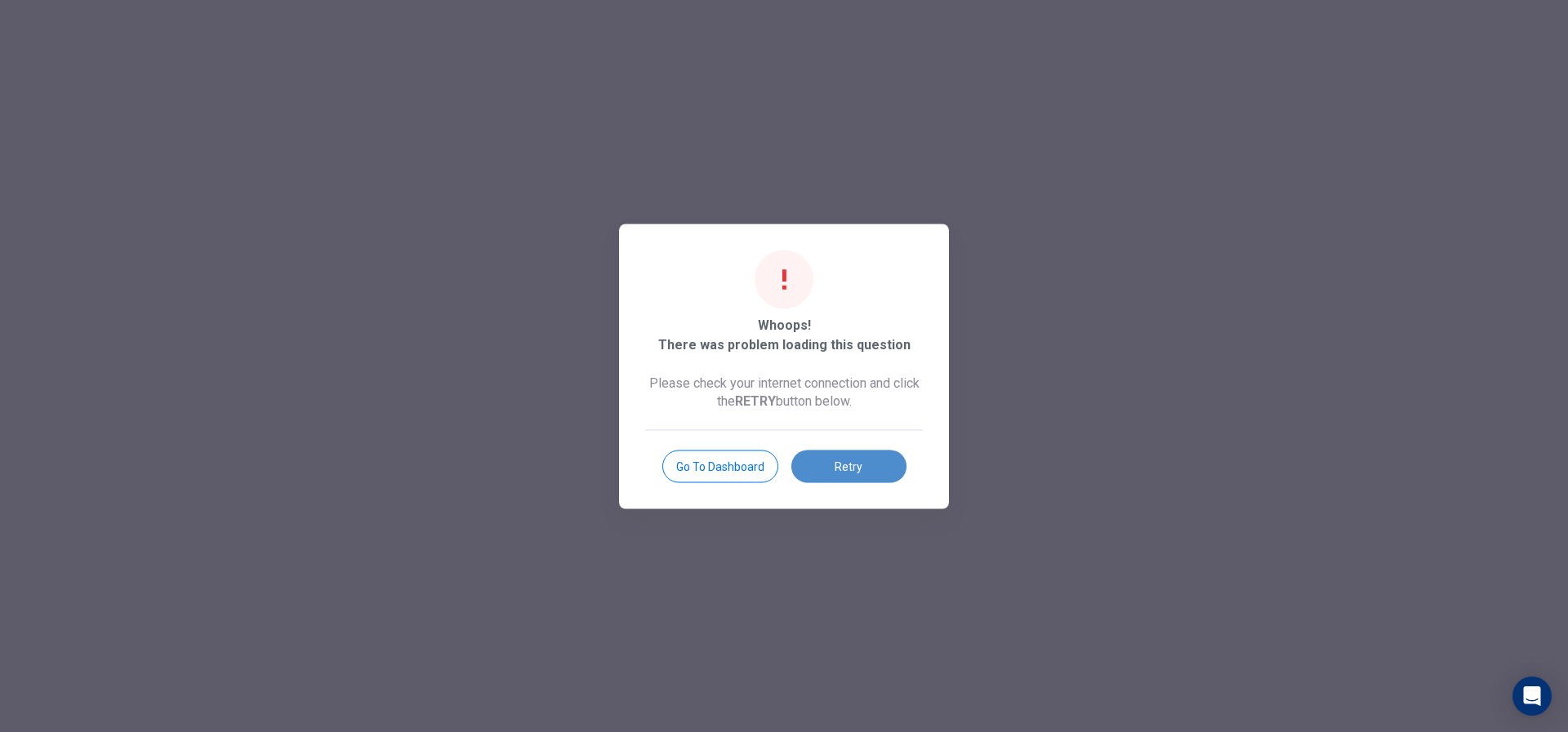
click at [845, 454] on button "Retry" at bounding box center [848, 466] width 115 height 32
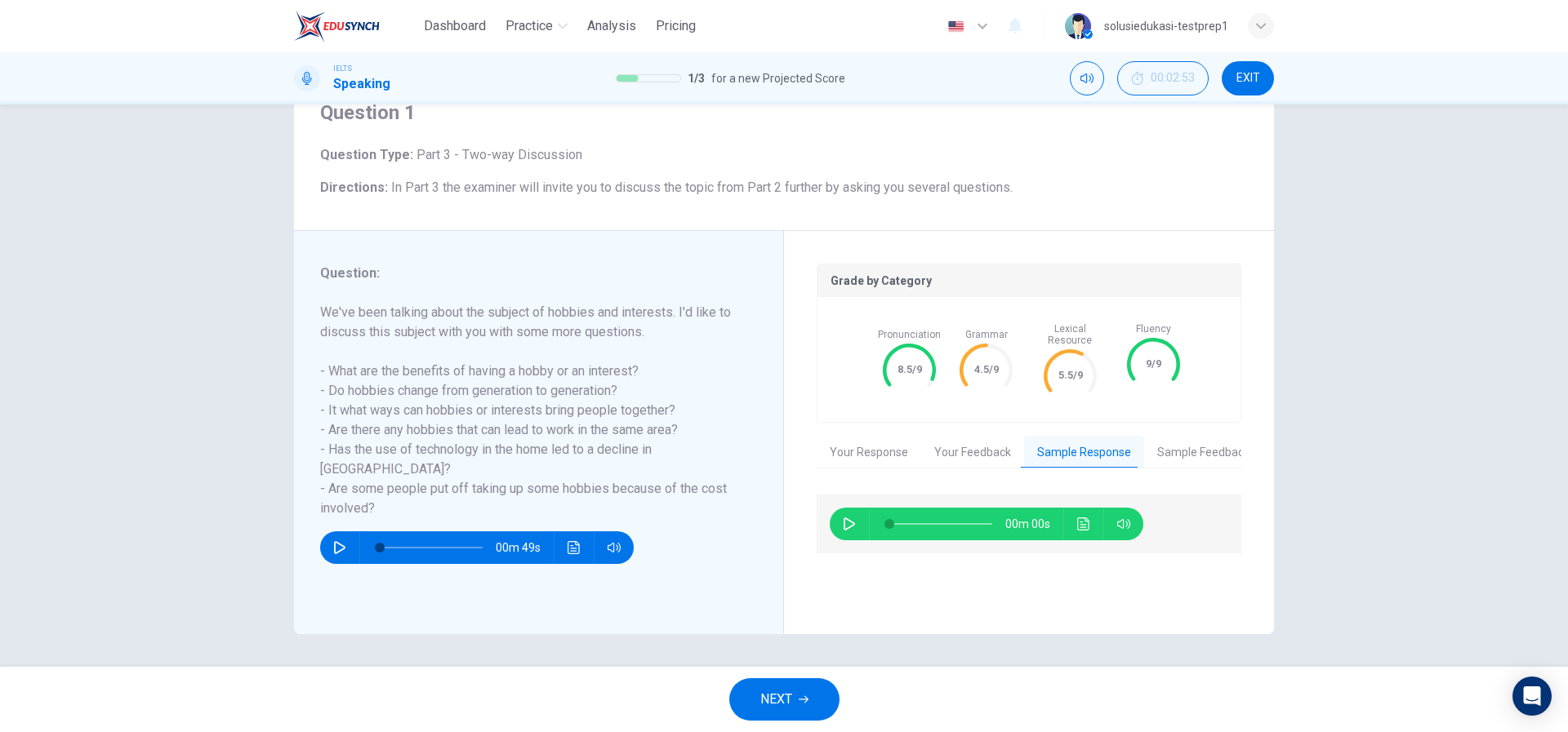
click at [829, 507] on div "00m 00s" at bounding box center [986, 524] width 314 height 32
click at [1186, 436] on button "Sample Feedback" at bounding box center [1203, 453] width 119 height 34
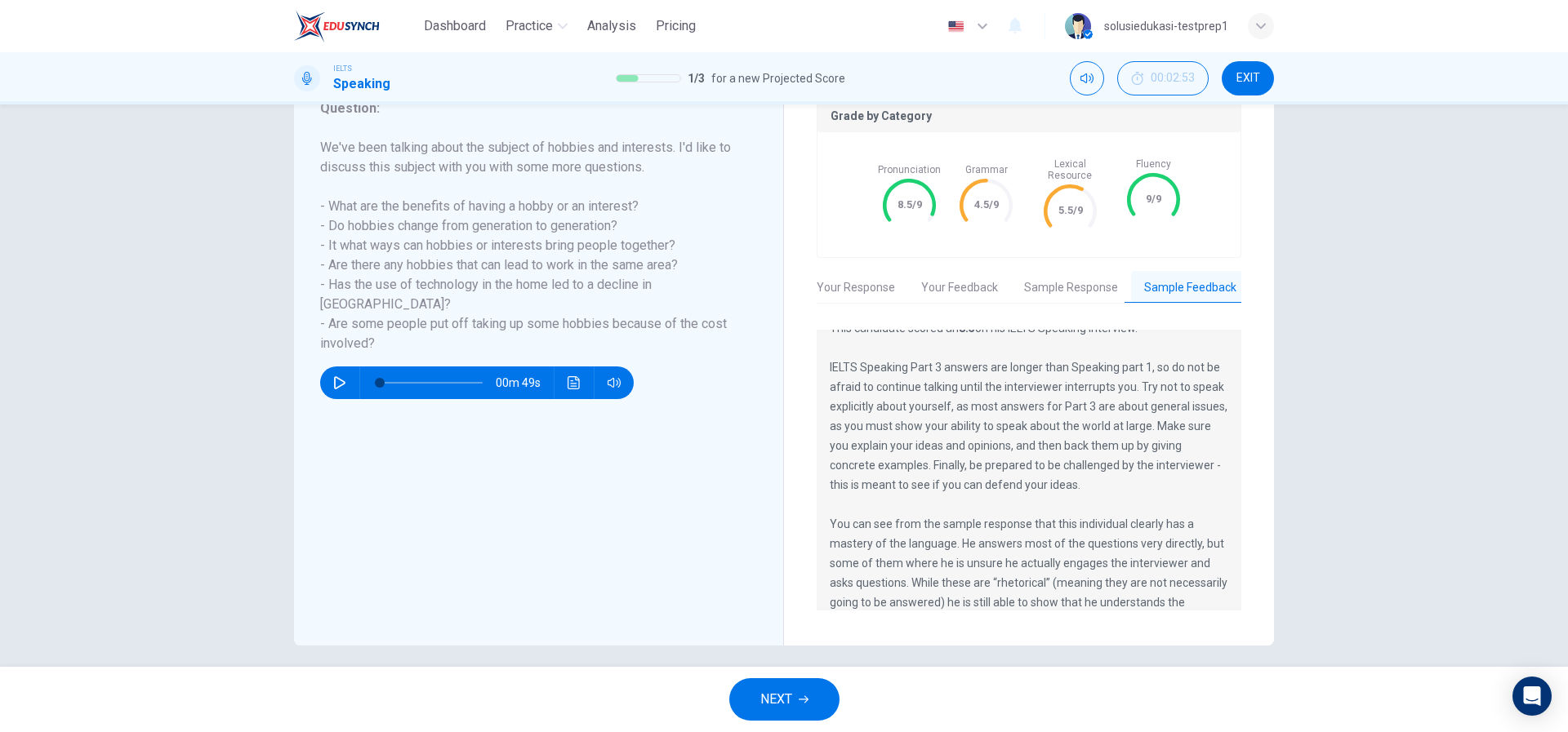
scroll to position [0, 0]
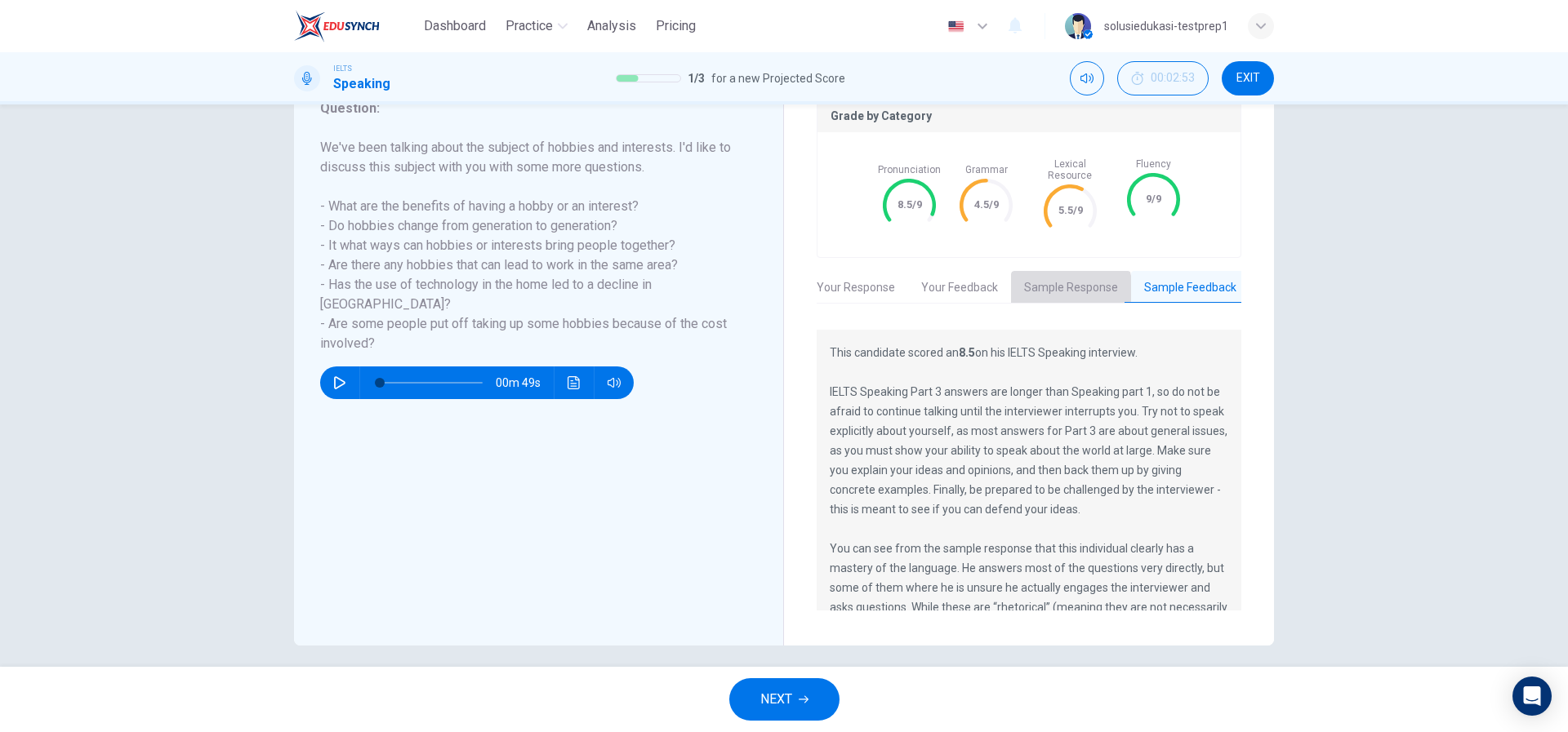
click at [1041, 281] on button "Sample Response" at bounding box center [1071, 288] width 120 height 34
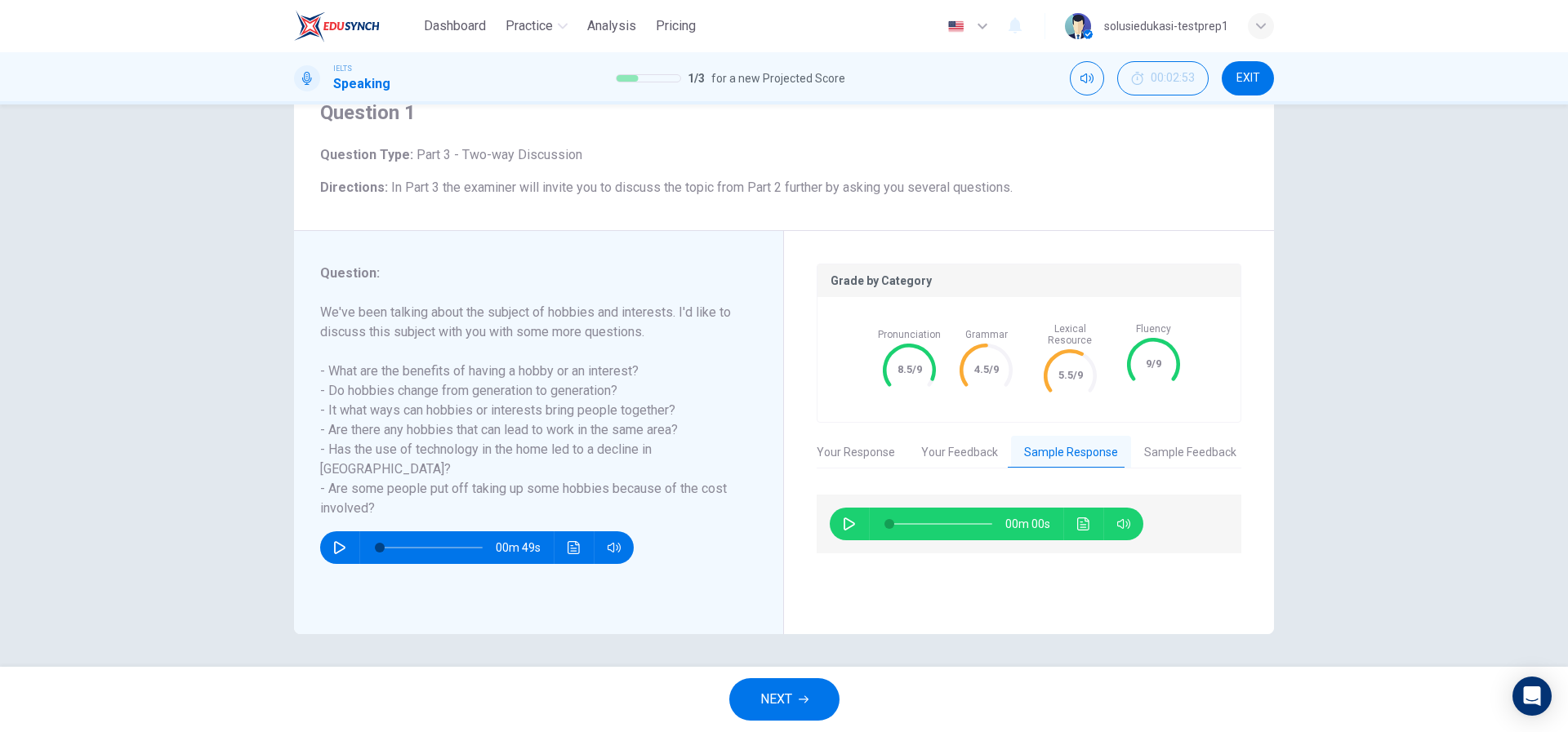
scroll to position [70, 0]
click at [1154, 438] on button "Sample Feedback" at bounding box center [1190, 453] width 119 height 34
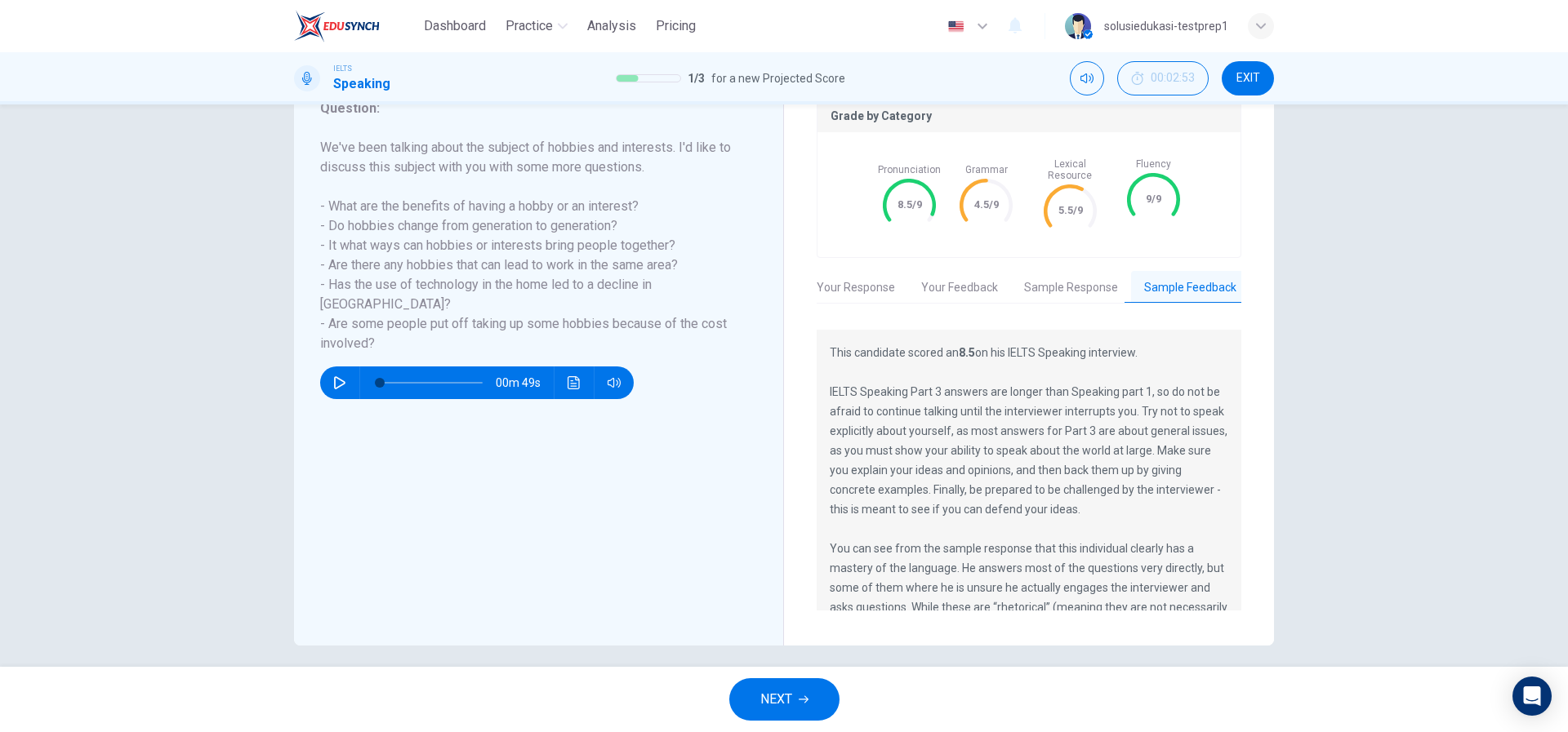
scroll to position [234, 0]
click at [1059, 286] on button "Sample Response" at bounding box center [1071, 289] width 120 height 34
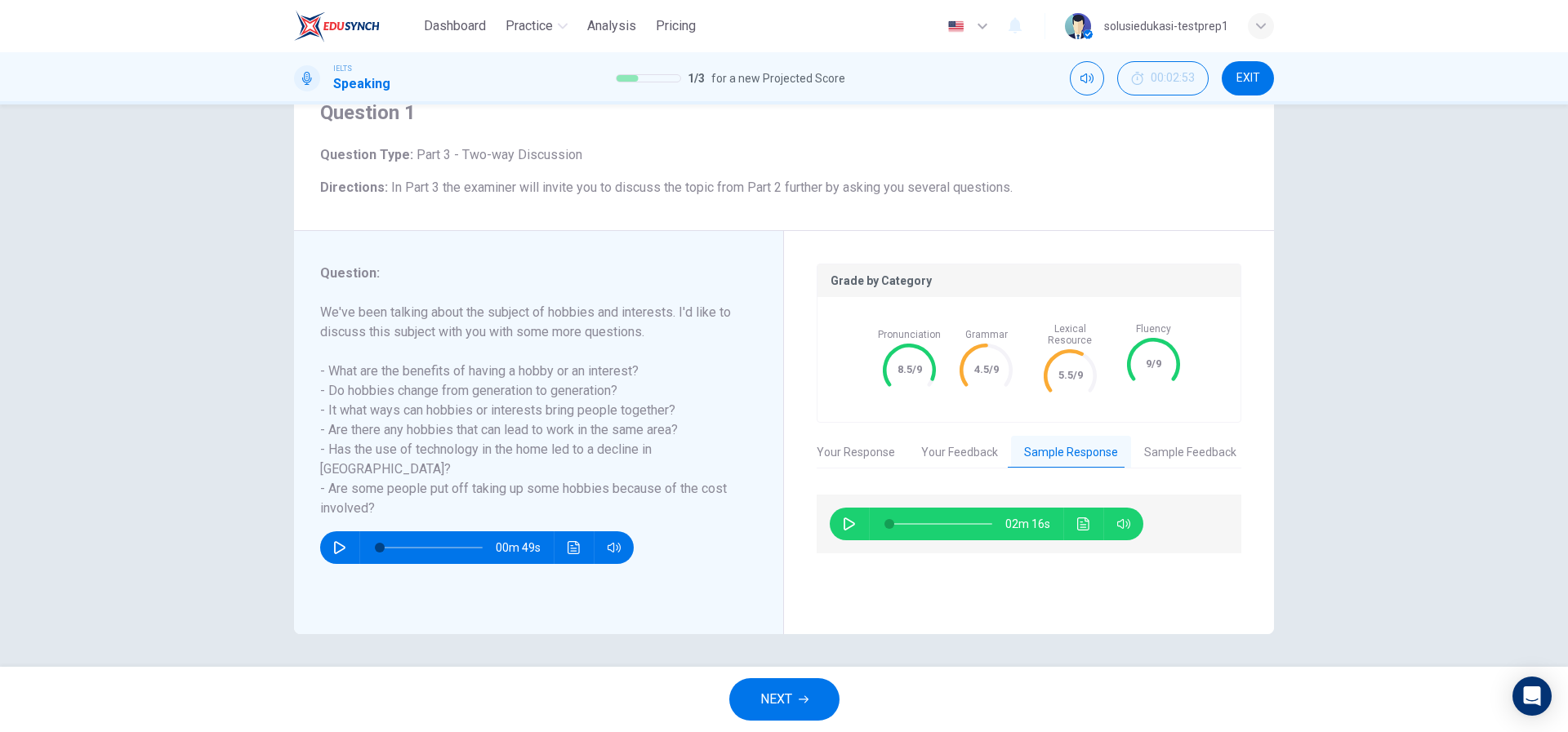
scroll to position [70, 0]
click at [1070, 508] on button "Click to see the audio transcription" at bounding box center [1083, 524] width 26 height 32
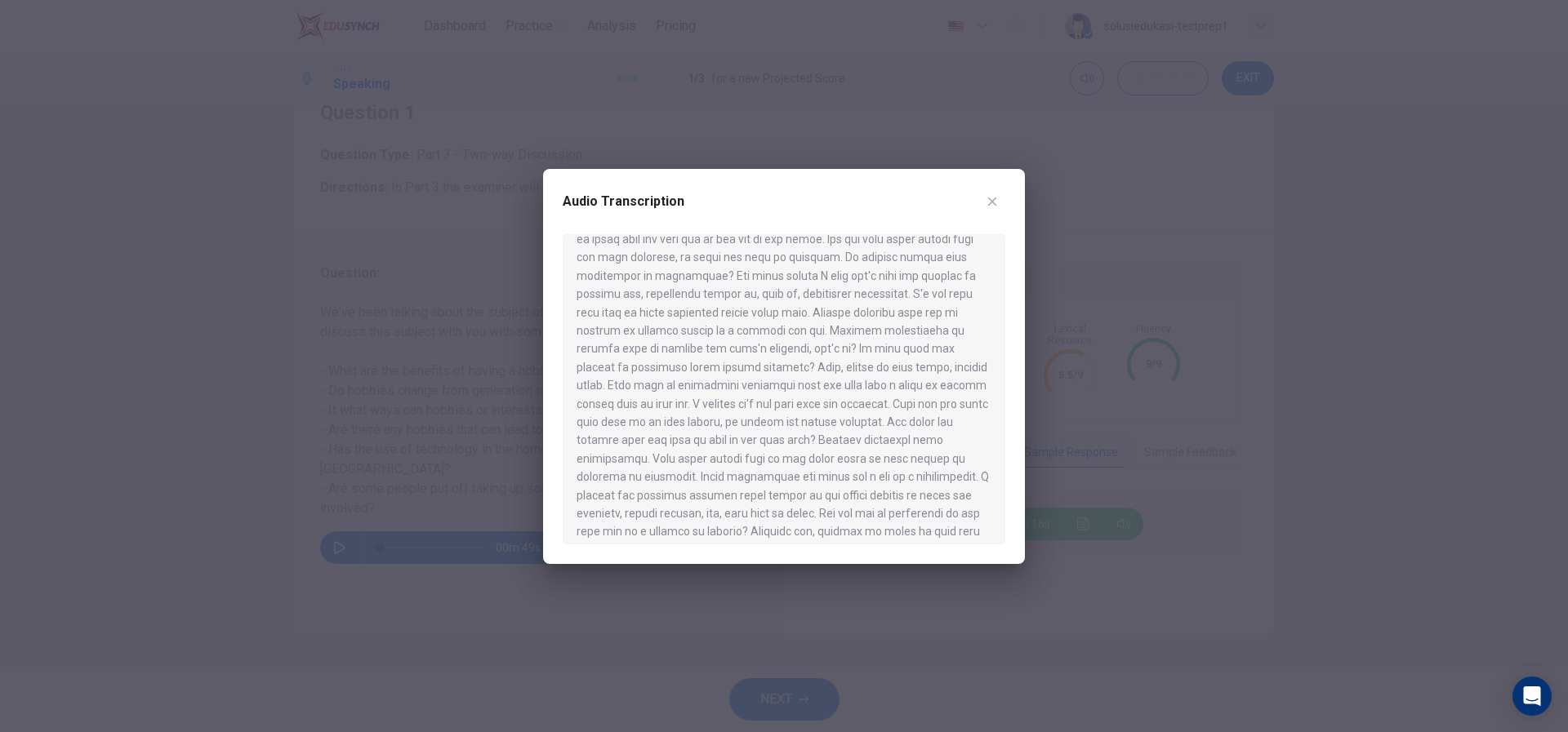
scroll to position [210, 0]
click at [992, 195] on icon "button" at bounding box center [992, 201] width 13 height 13
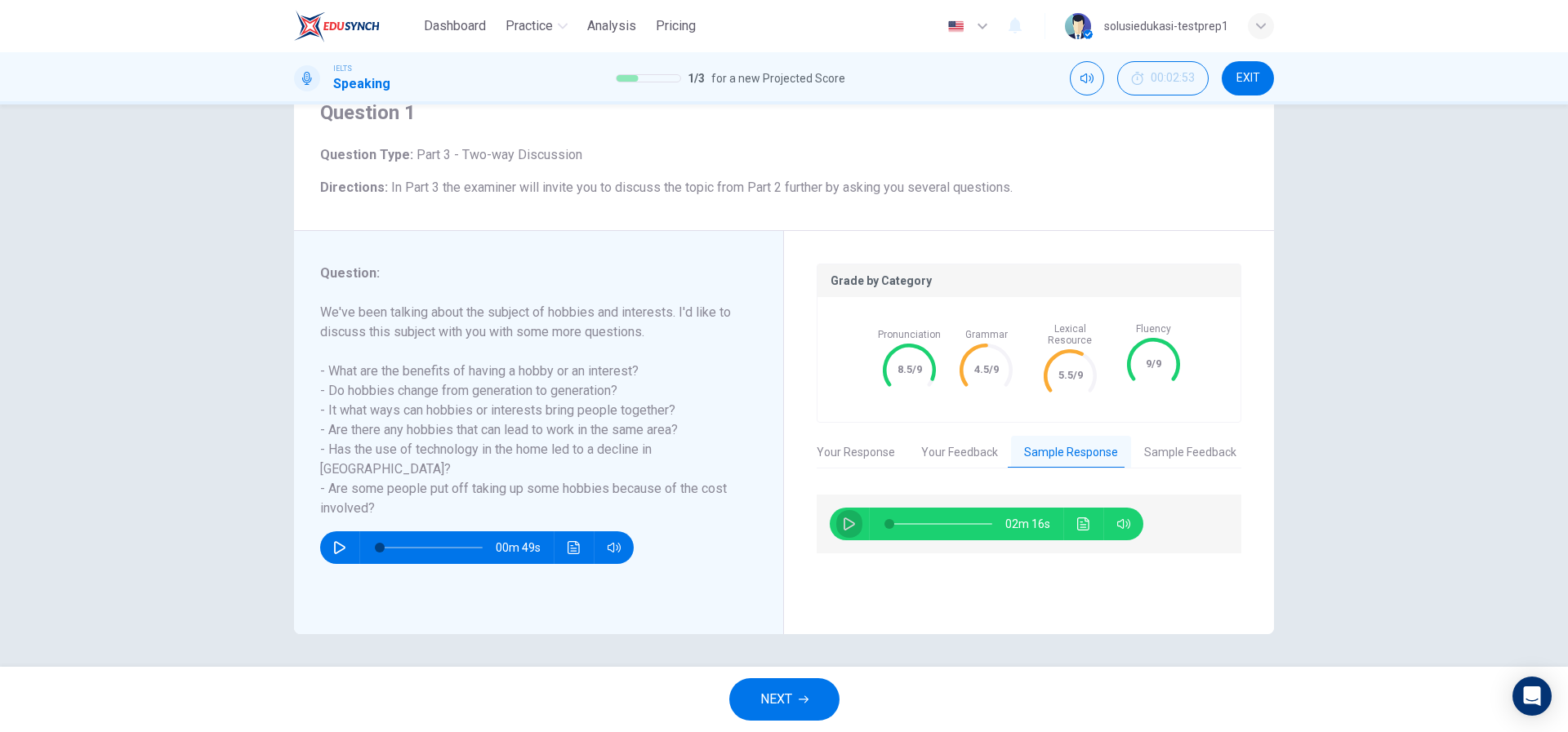
click at [845, 517] on icon "button" at bounding box center [849, 524] width 12 height 13
click at [845, 517] on icon "button" at bounding box center [849, 524] width 13 height 13
type input "15"
click at [1192, 436] on button "Sample Feedback" at bounding box center [1190, 453] width 119 height 34
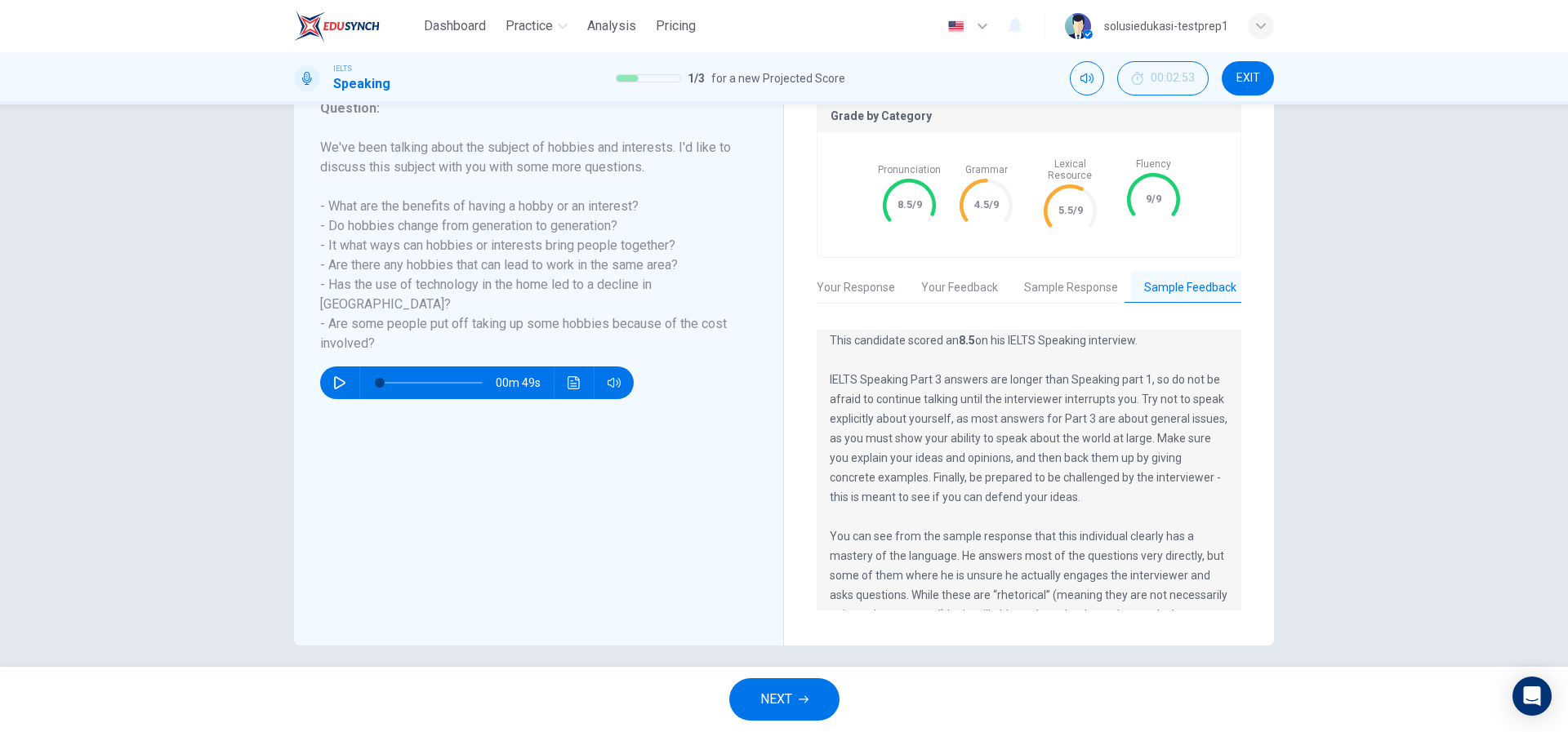
scroll to position [58, 0]
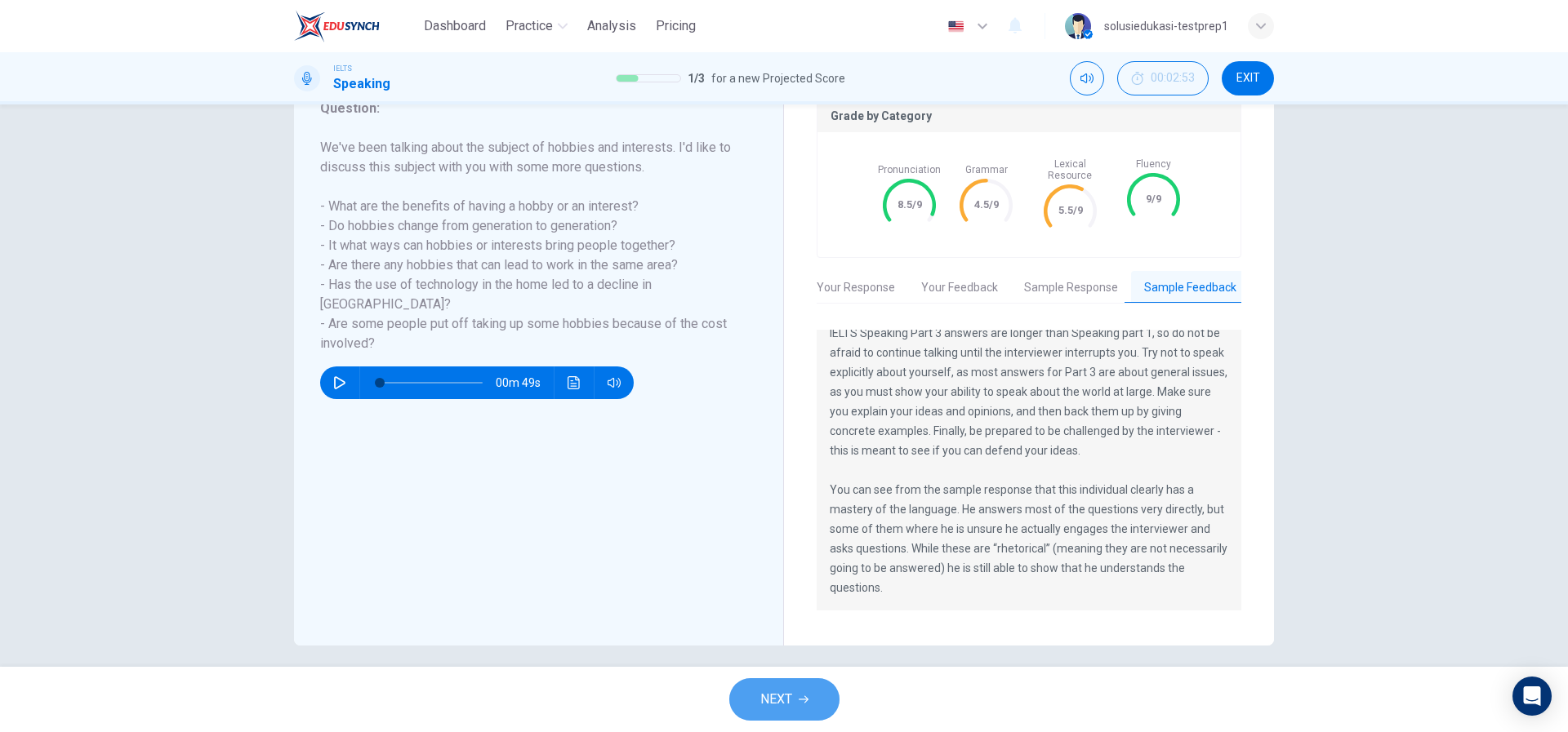
click at [801, 683] on button "NEXT" at bounding box center [784, 699] width 111 height 42
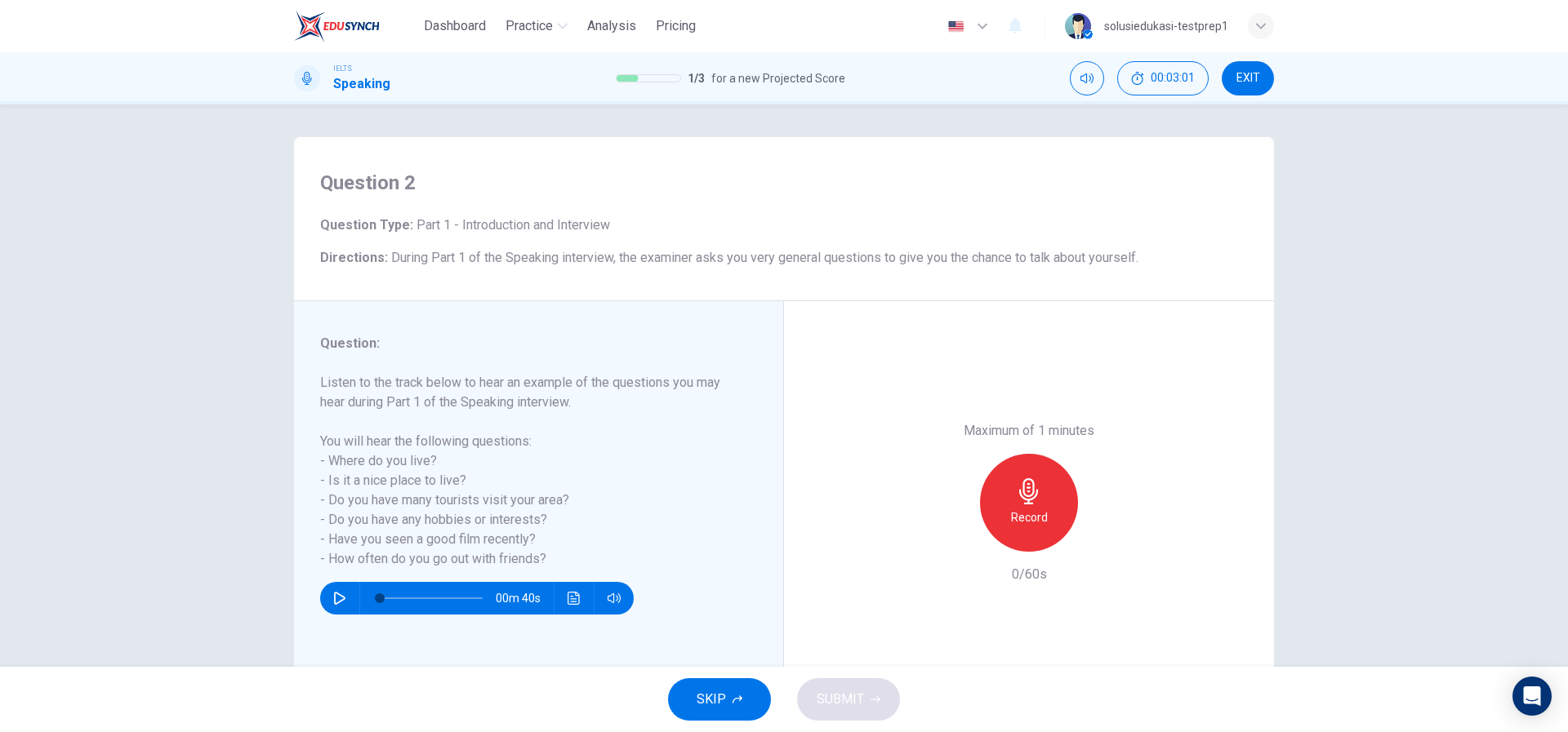
scroll to position [70, 0]
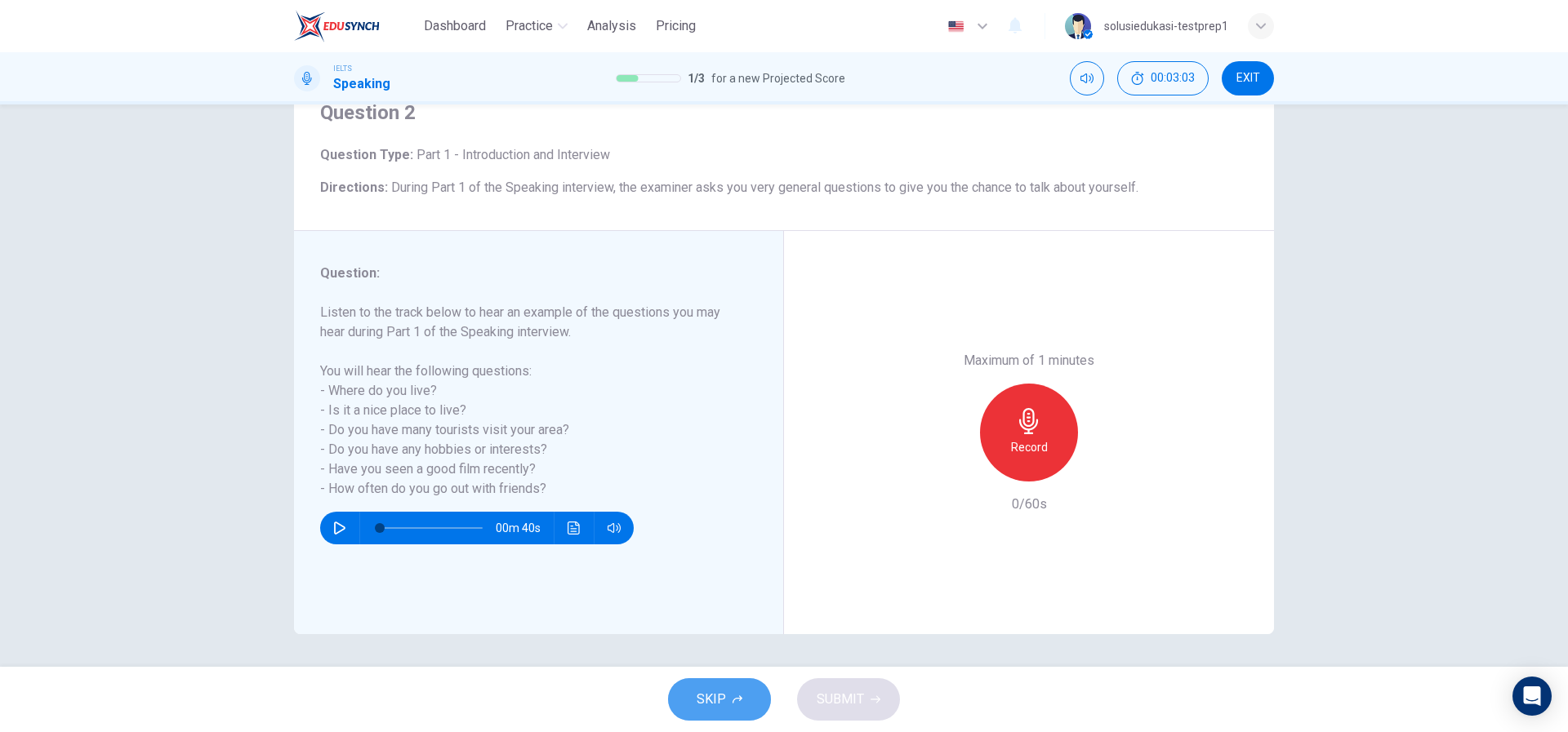
click at [725, 706] on span "SKIP" at bounding box center [711, 699] width 30 height 22
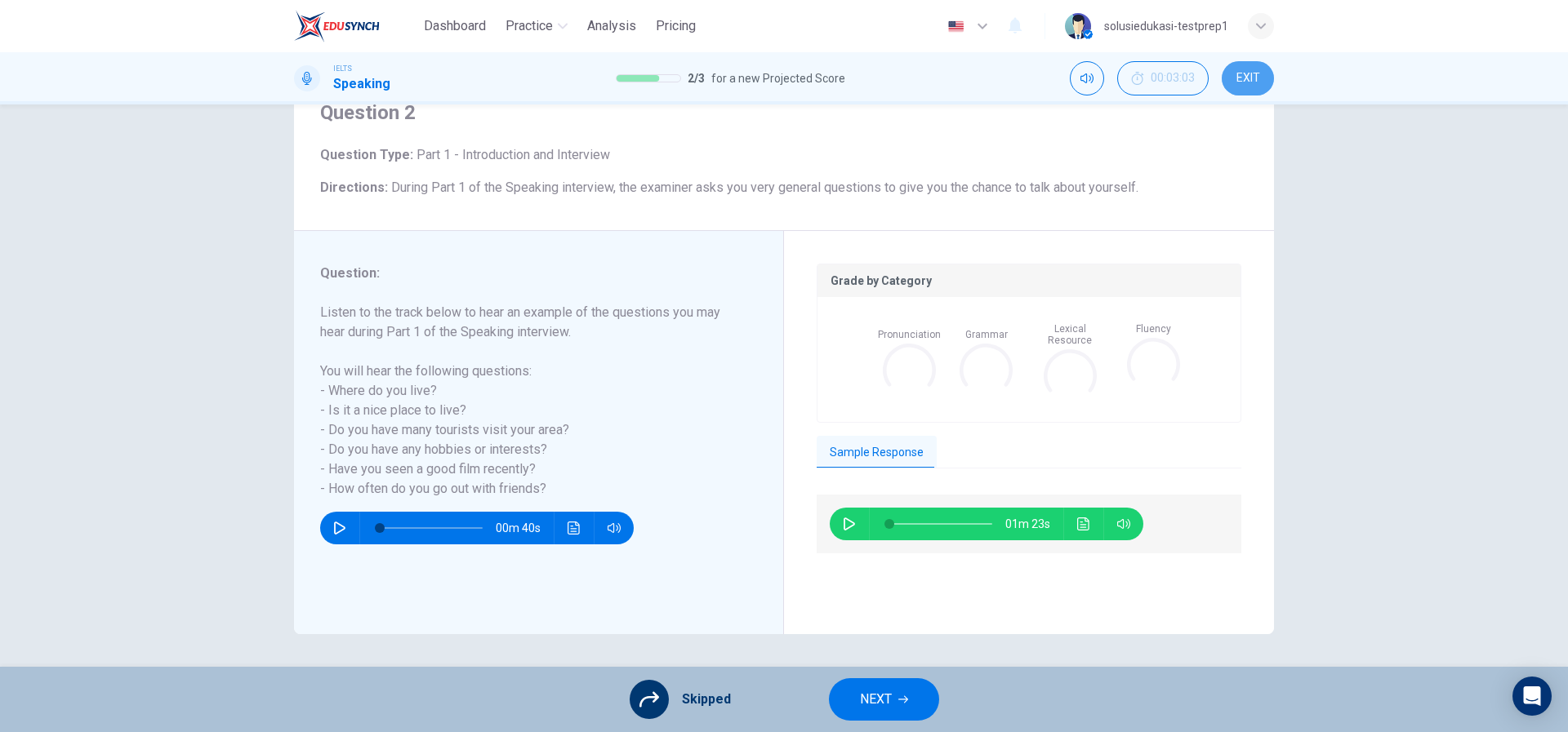
click at [1252, 80] on span "EXIT" at bounding box center [1248, 78] width 23 height 13
click at [896, 707] on button "NEXT" at bounding box center [883, 699] width 111 height 42
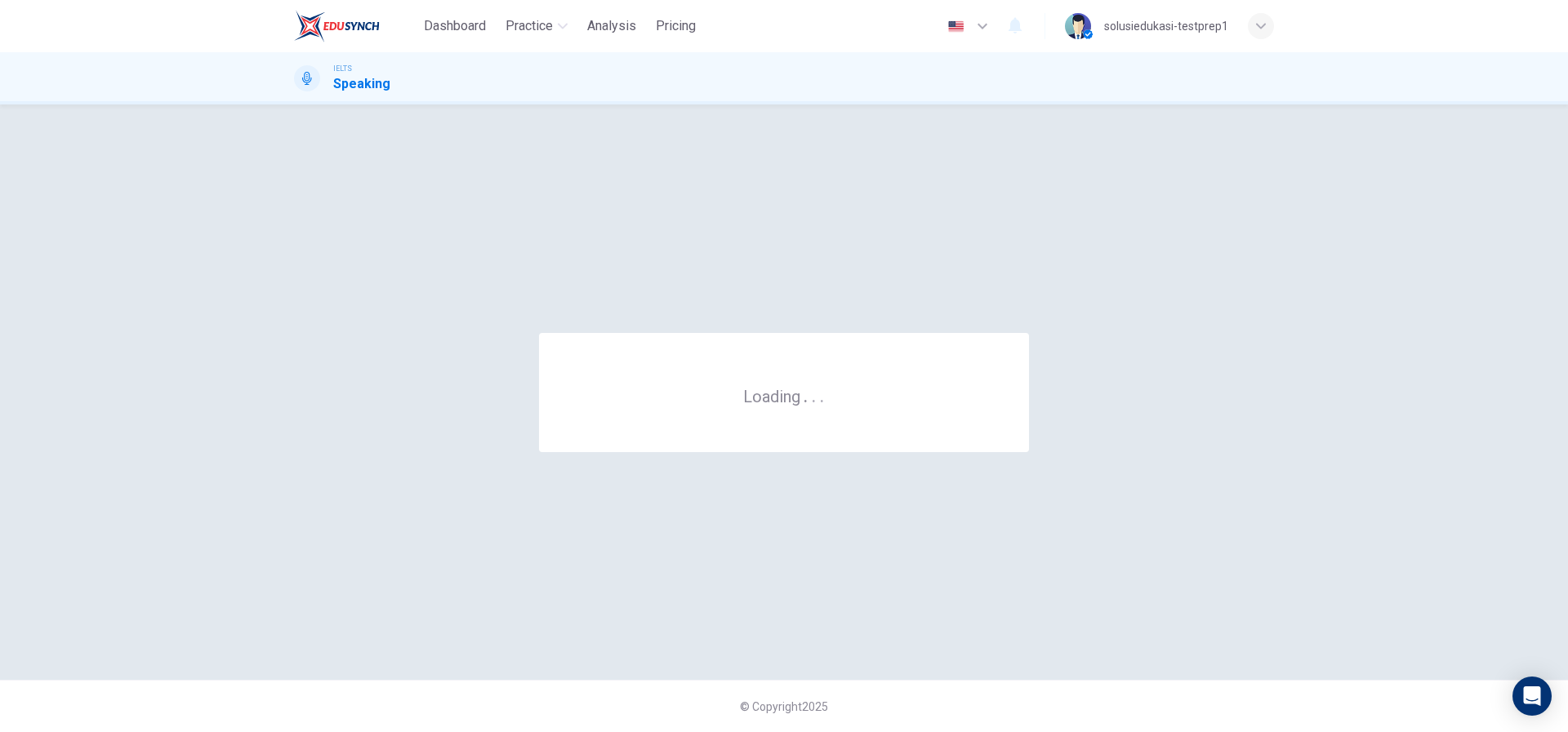
scroll to position [0, 0]
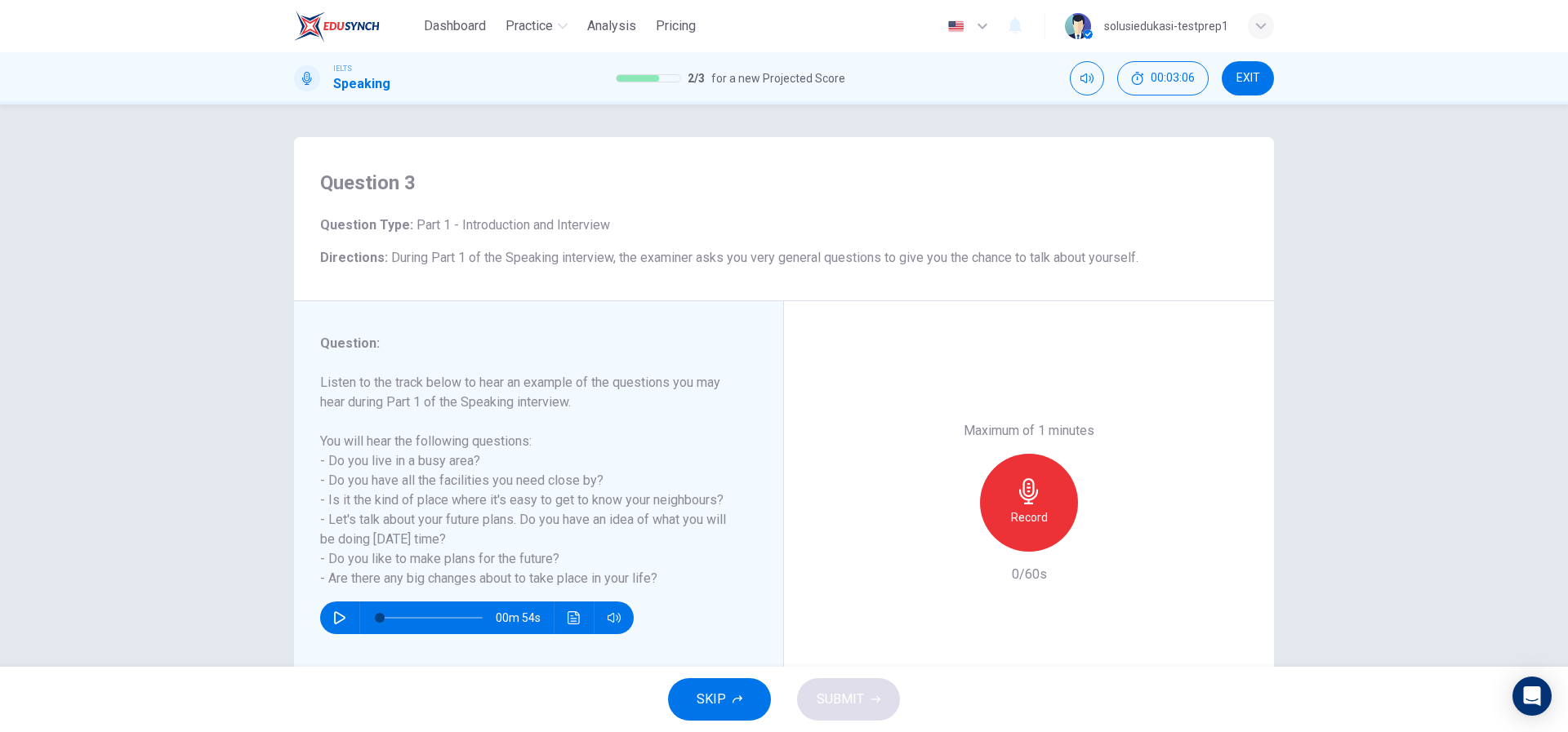
click at [1242, 66] on button "EXIT" at bounding box center [1247, 78] width 52 height 34
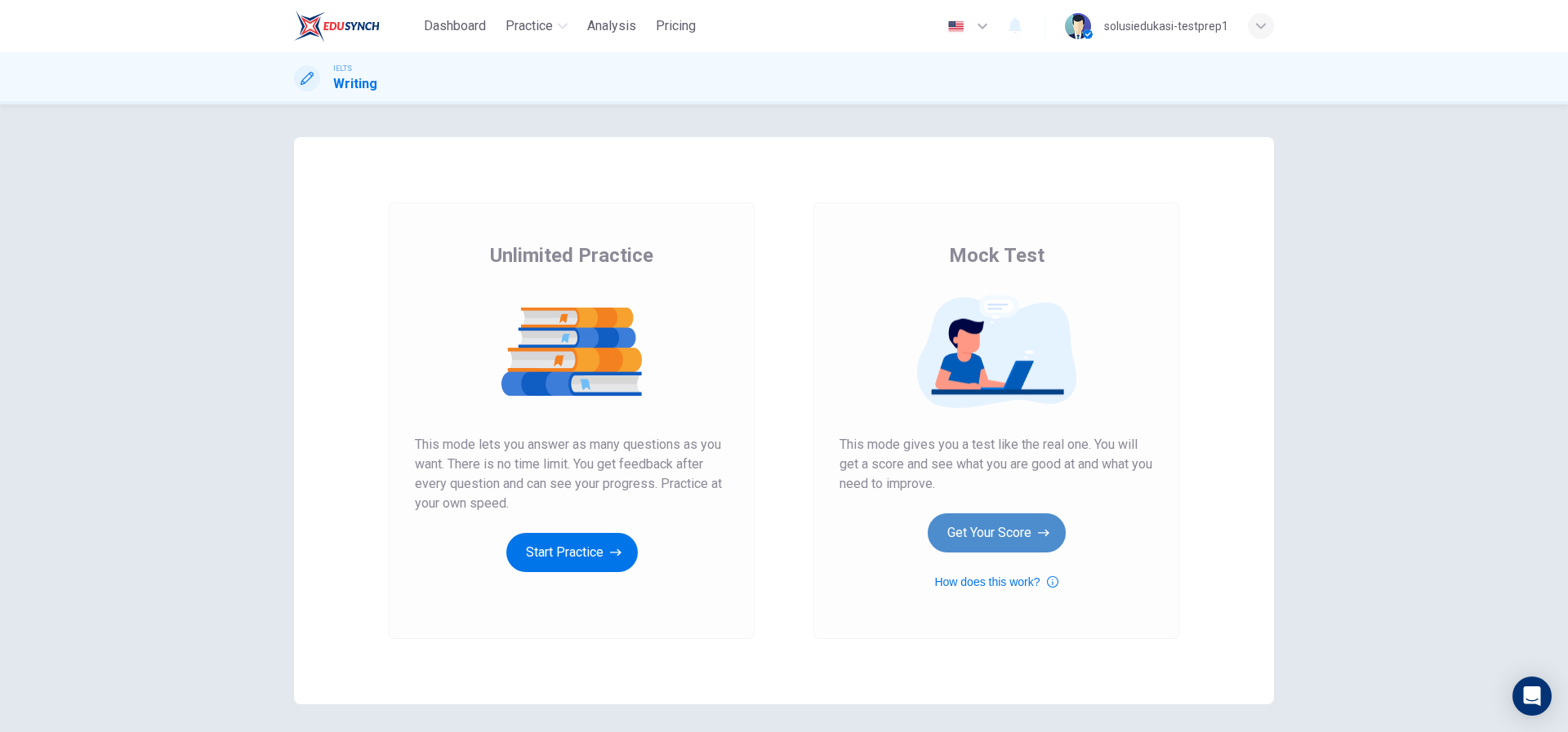
click at [967, 538] on button "Get Your Score" at bounding box center [997, 534] width 138 height 40
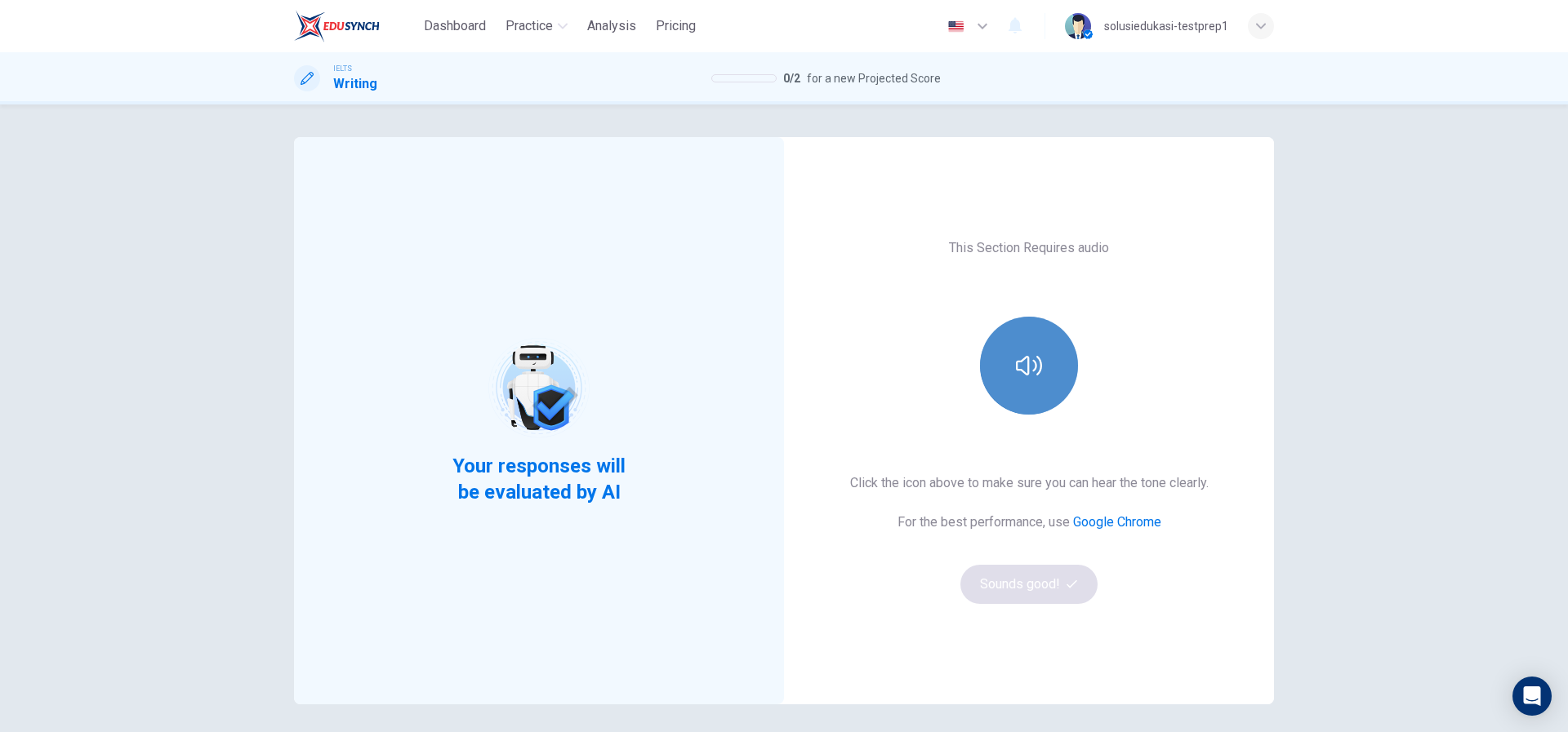
click at [1043, 345] on button "button" at bounding box center [1028, 366] width 98 height 98
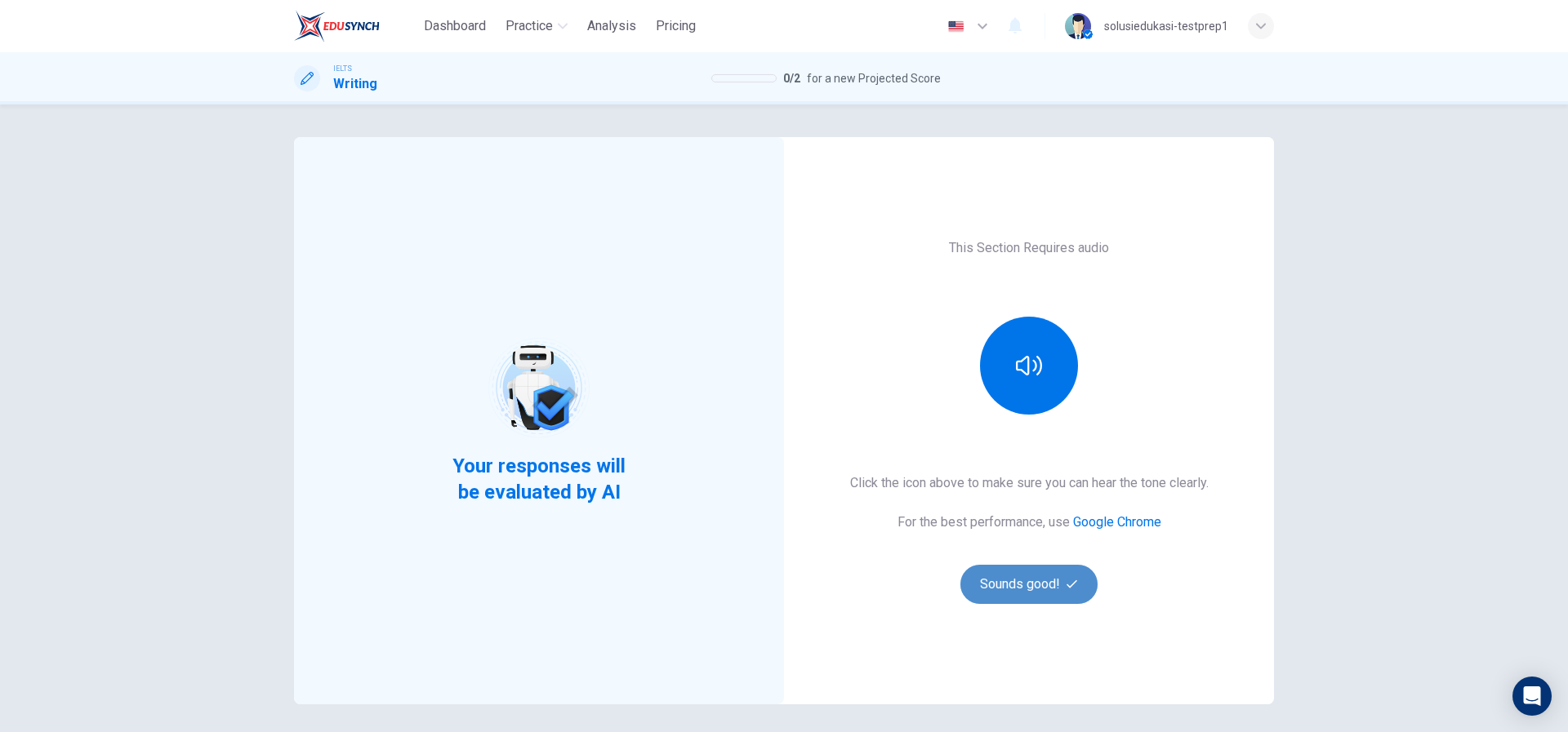
click at [1014, 586] on button "Sounds good!" at bounding box center [1029, 585] width 137 height 40
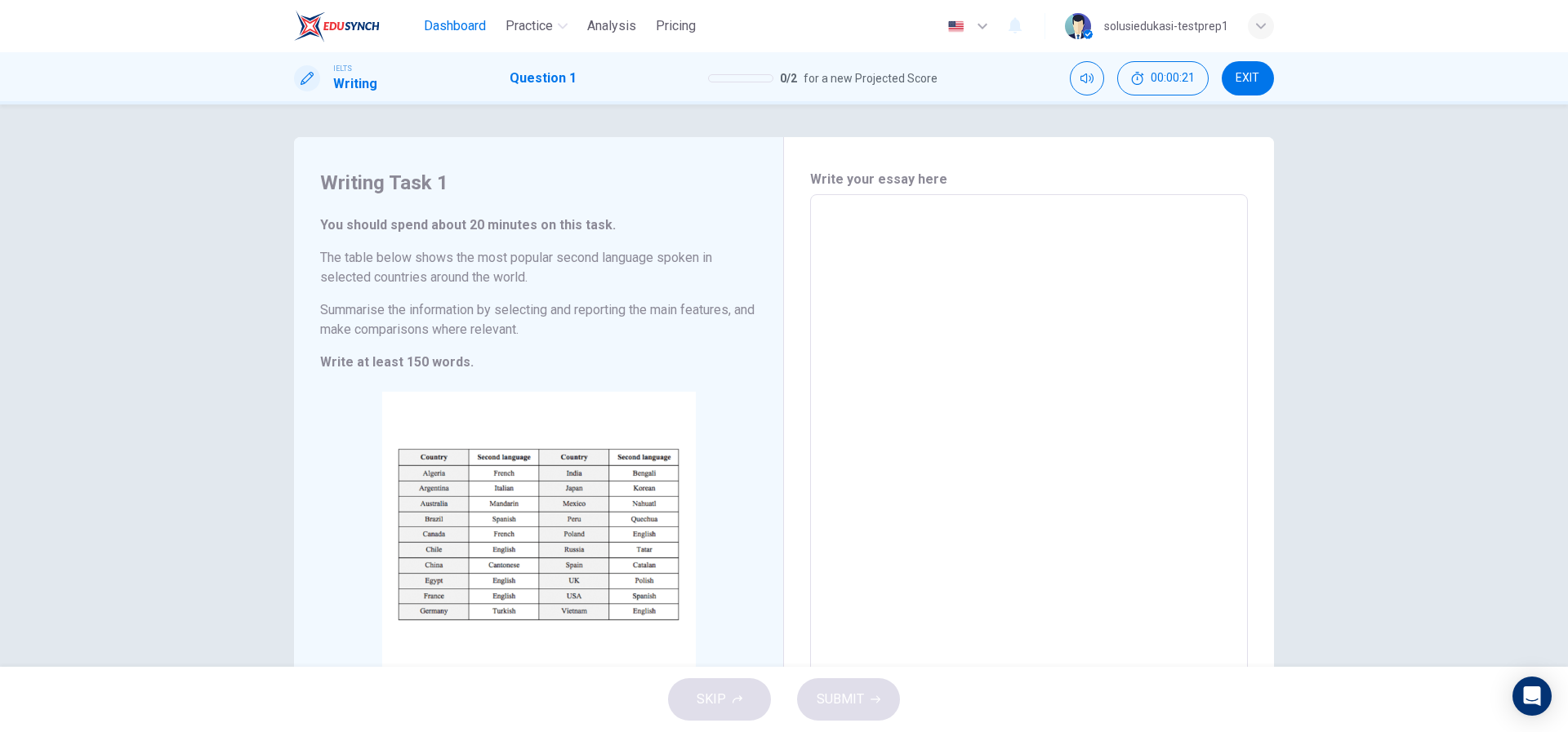
click at [470, 24] on span "Dashboard" at bounding box center [455, 26] width 62 height 20
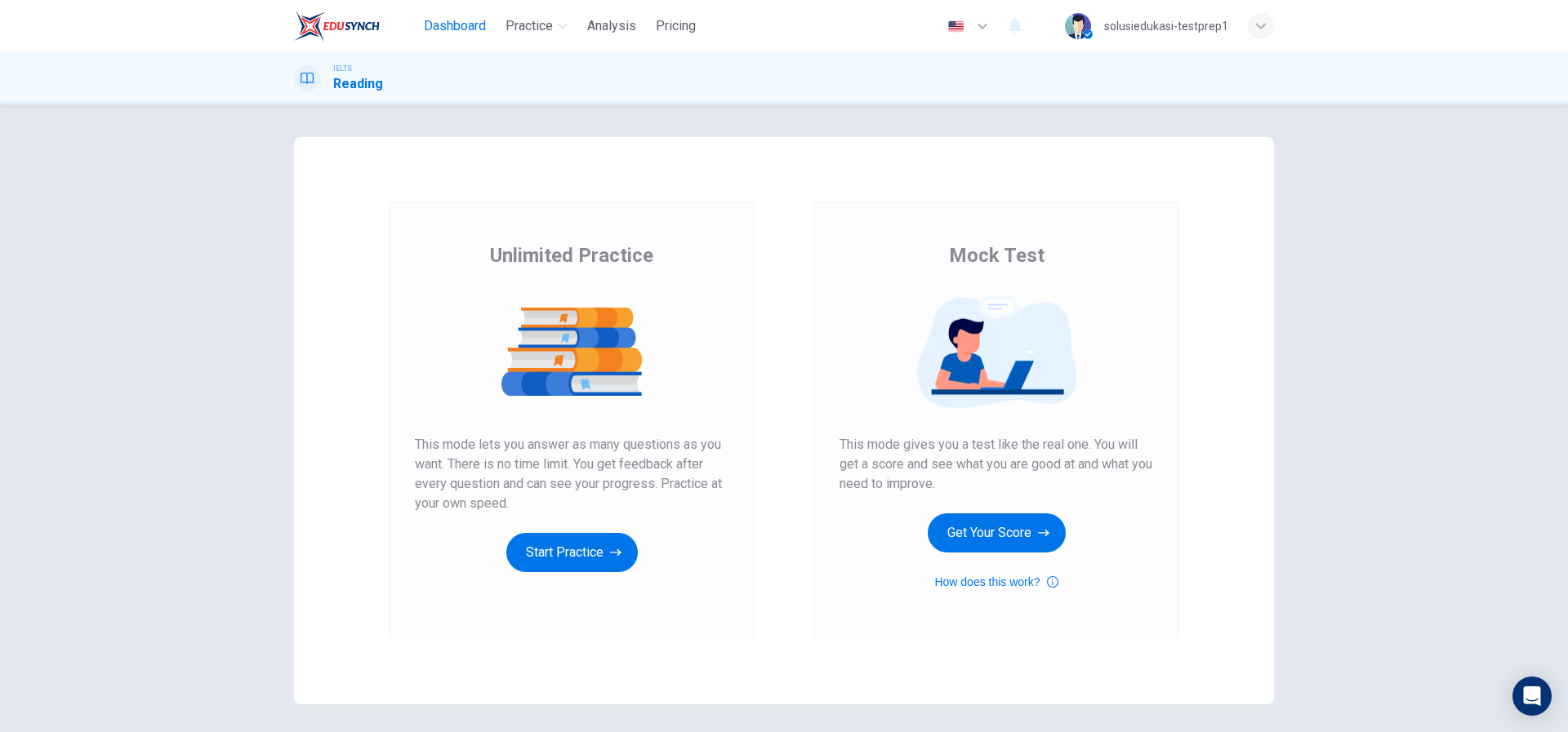
click at [440, 22] on span "Dashboard" at bounding box center [455, 26] width 62 height 20
